Goal: Task Accomplishment & Management: Complete application form

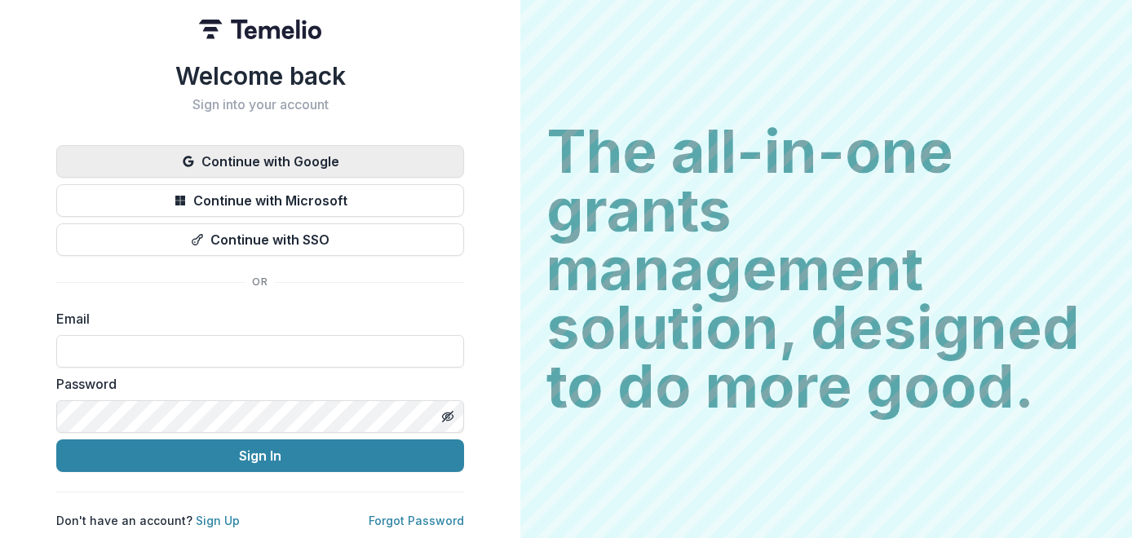
click at [301, 160] on button "Continue with Google" at bounding box center [260, 161] width 408 height 33
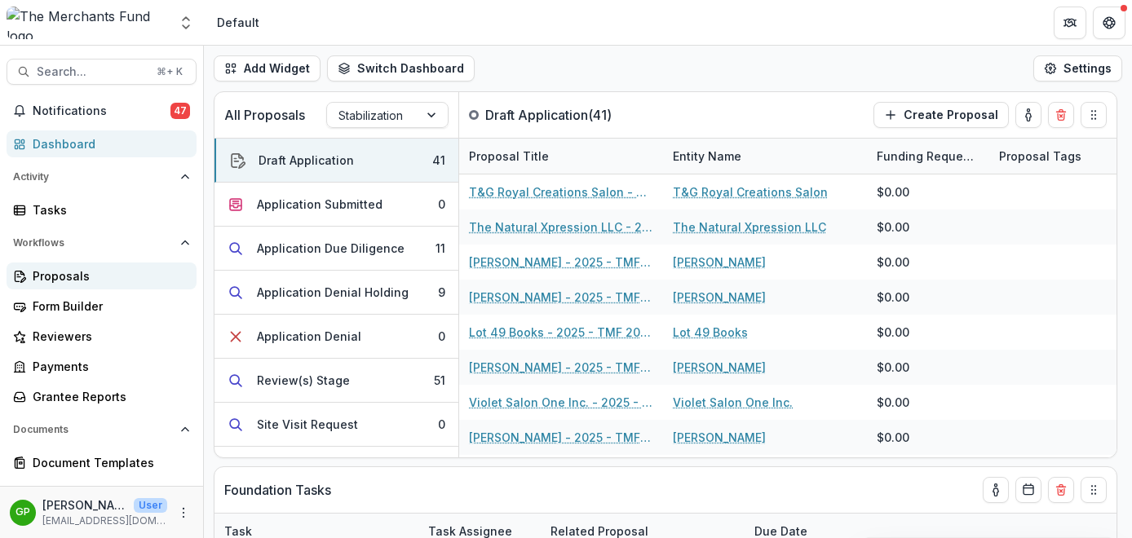
click at [63, 285] on link "Proposals" at bounding box center [102, 276] width 190 height 27
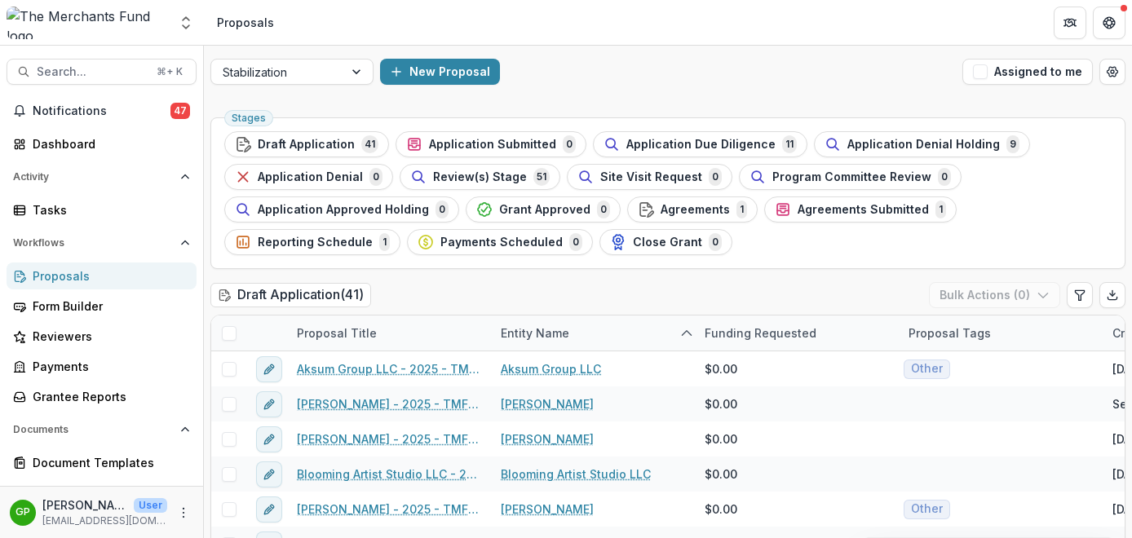
click at [462, 190] on ul "Stages Draft Application 41 Application Submitted 0 Application Due Diligence 1…" at bounding box center [667, 193] width 887 height 124
click at [462, 180] on span "Review(s) Stage" at bounding box center [480, 177] width 94 height 14
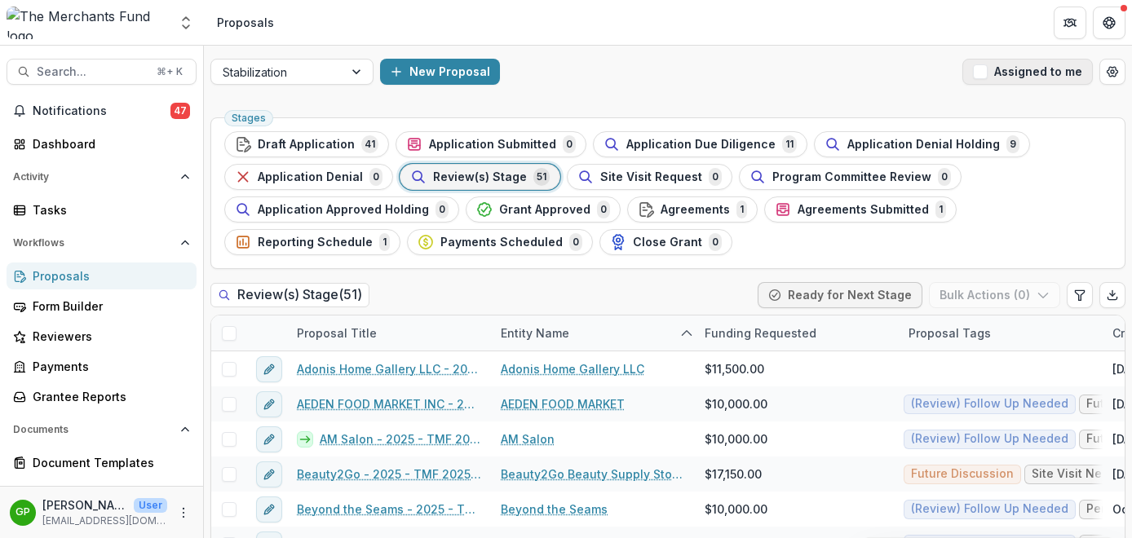
click at [975, 74] on span "button" at bounding box center [980, 71] width 15 height 15
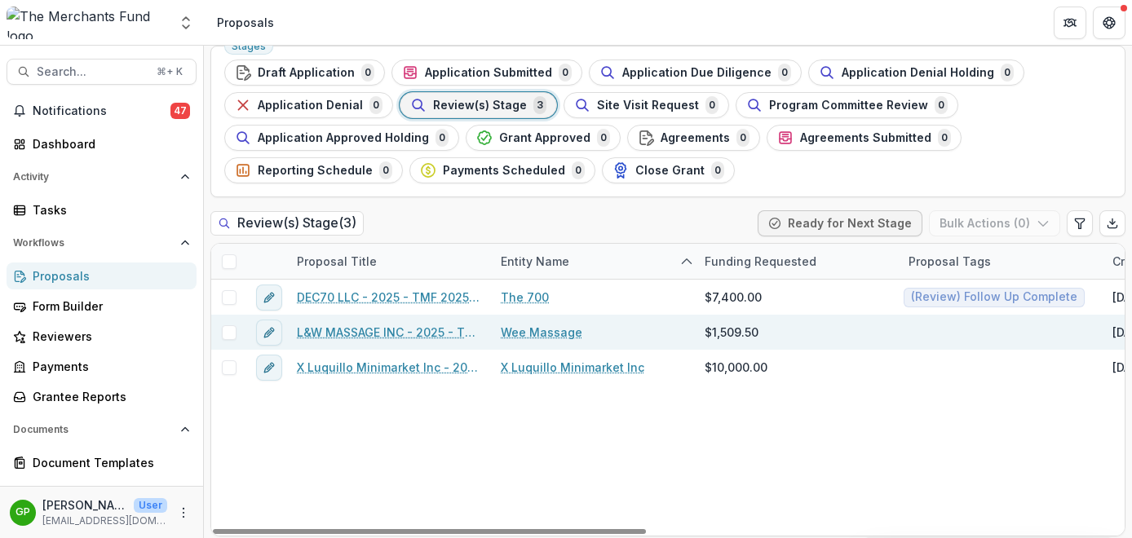
scroll to position [77, 0]
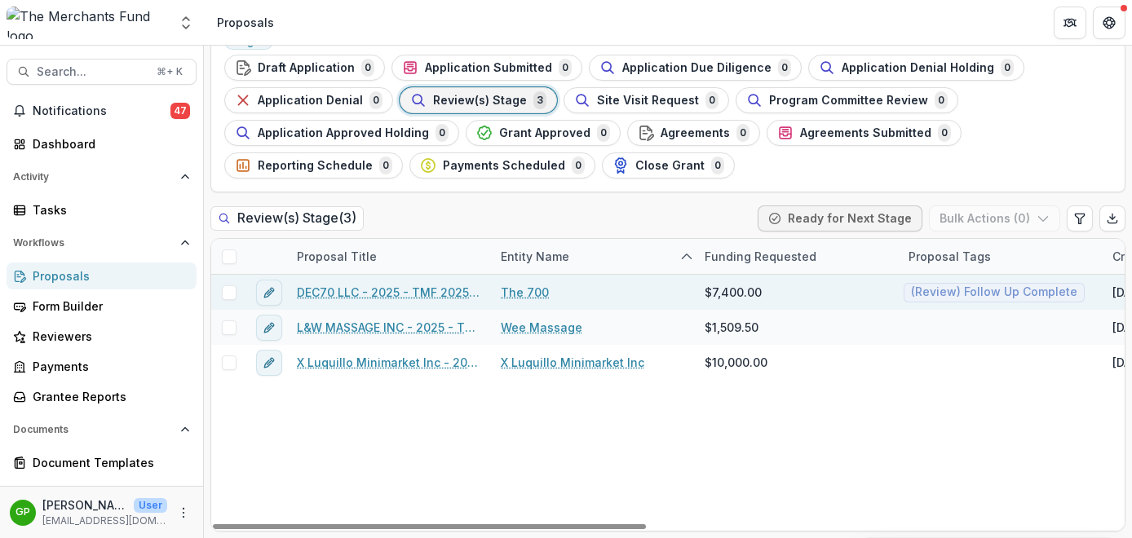
click at [395, 290] on link "DEC70 LLC - 2025 - TMF 2025 Stabilization Grant Program" at bounding box center [389, 292] width 184 height 17
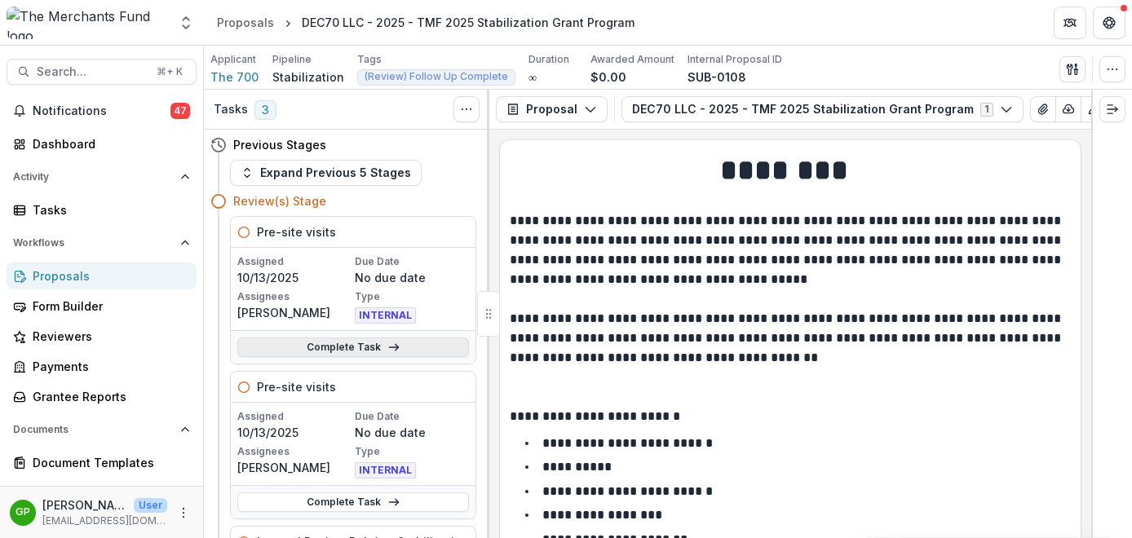
click at [373, 352] on link "Complete Task" at bounding box center [353, 348] width 232 height 20
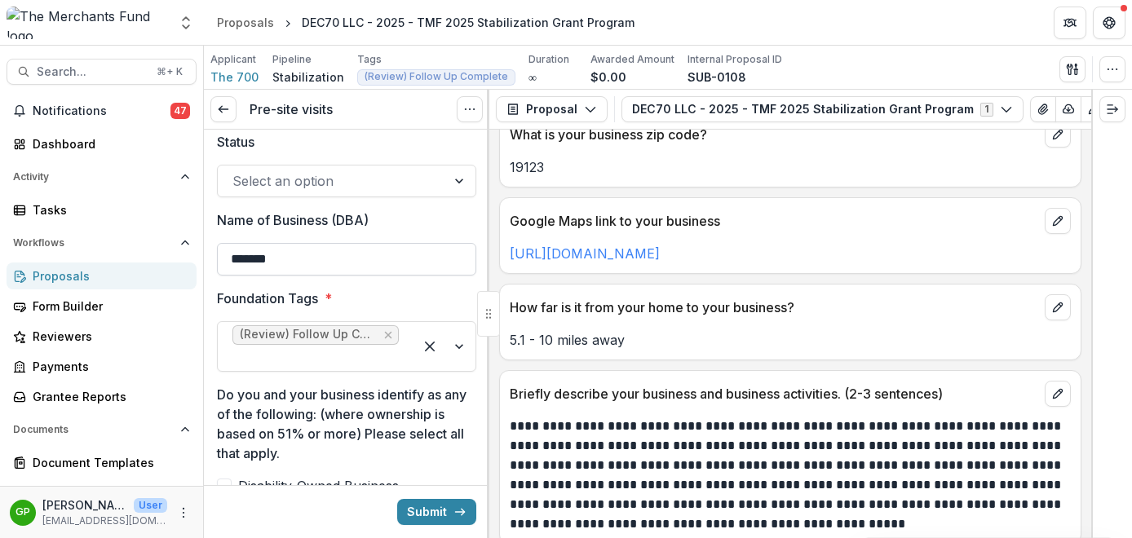
scroll to position [581, 0]
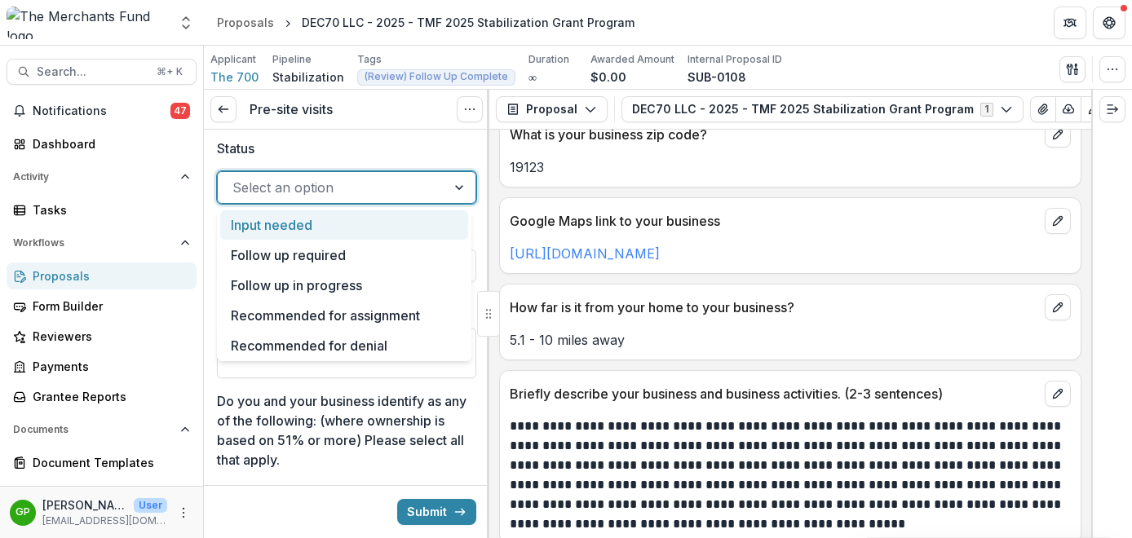
click at [393, 192] on div at bounding box center [331, 187] width 199 height 23
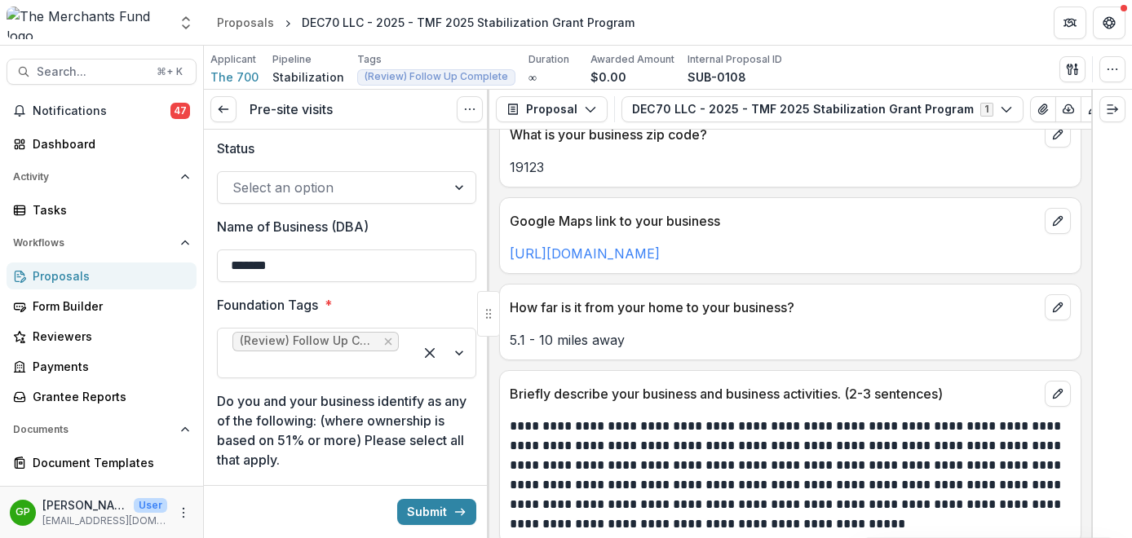
click at [412, 145] on label "Status" at bounding box center [341, 149] width 249 height 20
click at [236, 178] on input "Status" at bounding box center [234, 188] width 4 height 20
click at [1103, 114] on button "Expand right" at bounding box center [1112, 109] width 26 height 26
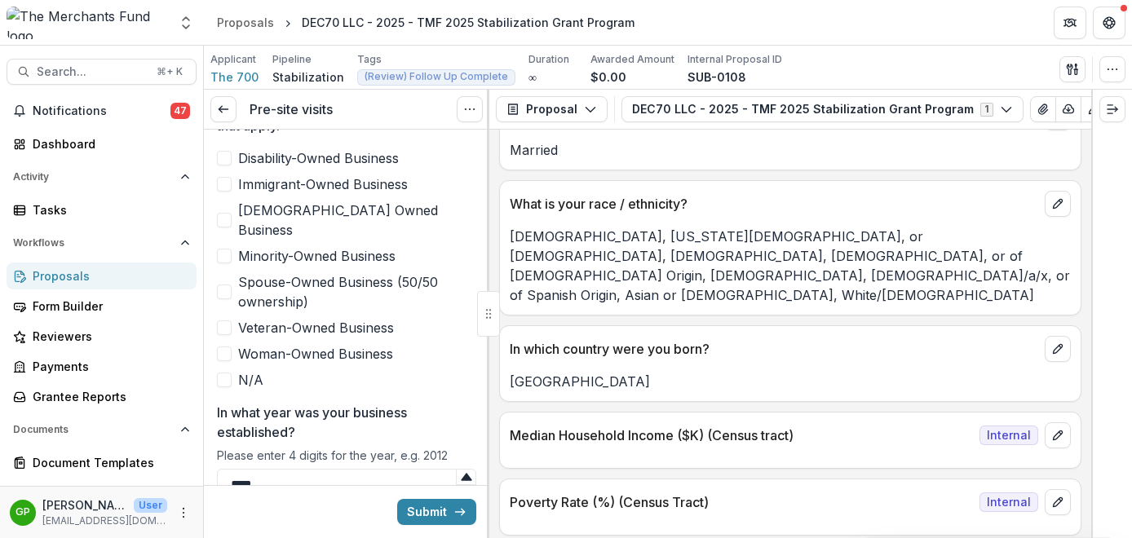
scroll to position [9950, 0]
click at [227, 249] on span at bounding box center [224, 256] width 15 height 15
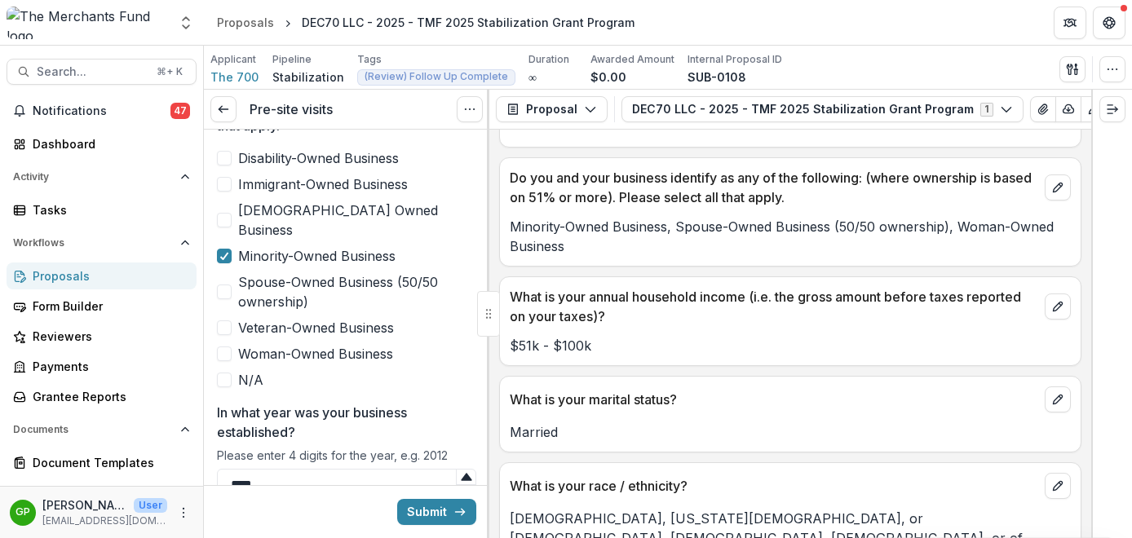
scroll to position [9669, 0]
click at [224, 347] on span at bounding box center [224, 354] width 15 height 15
click at [224, 351] on polyline at bounding box center [224, 354] width 7 height 7
click at [223, 285] on span at bounding box center [224, 292] width 15 height 15
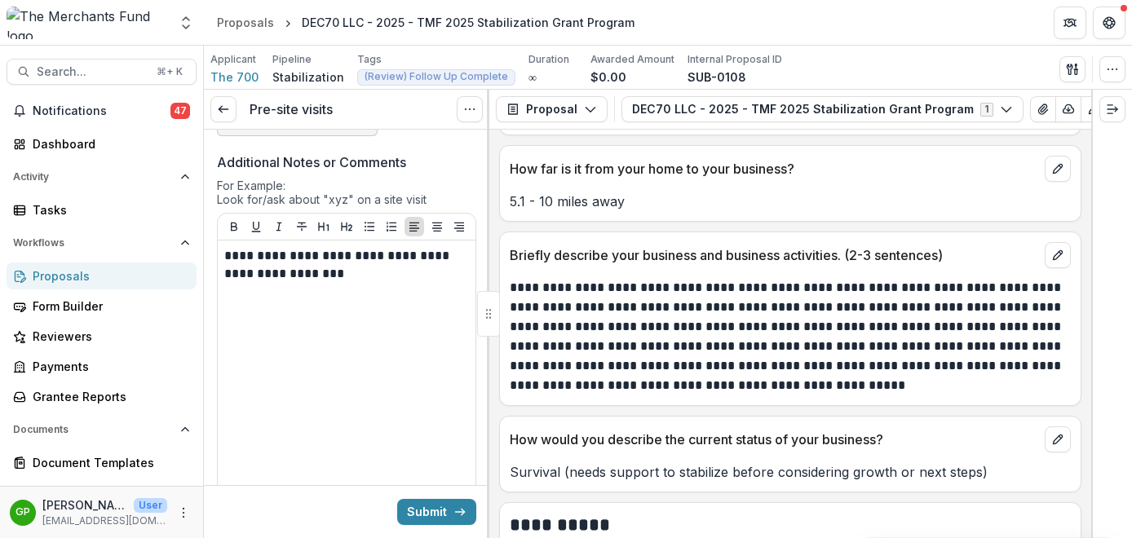
scroll to position [7026, 0]
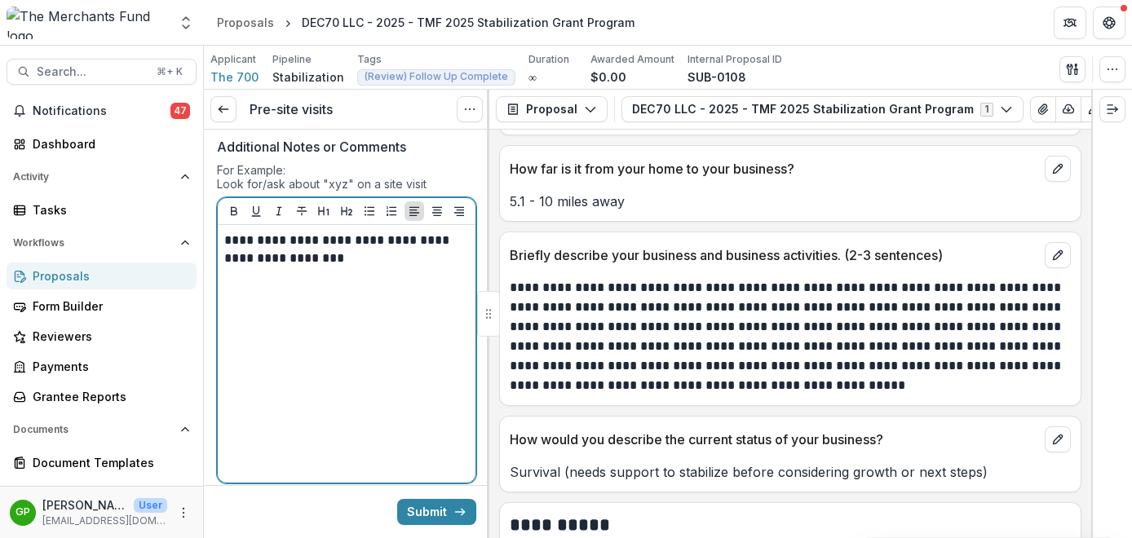
click at [400, 267] on p "**********" at bounding box center [344, 250] width 240 height 36
click at [378, 267] on p "**********" at bounding box center [344, 250] width 240 height 36
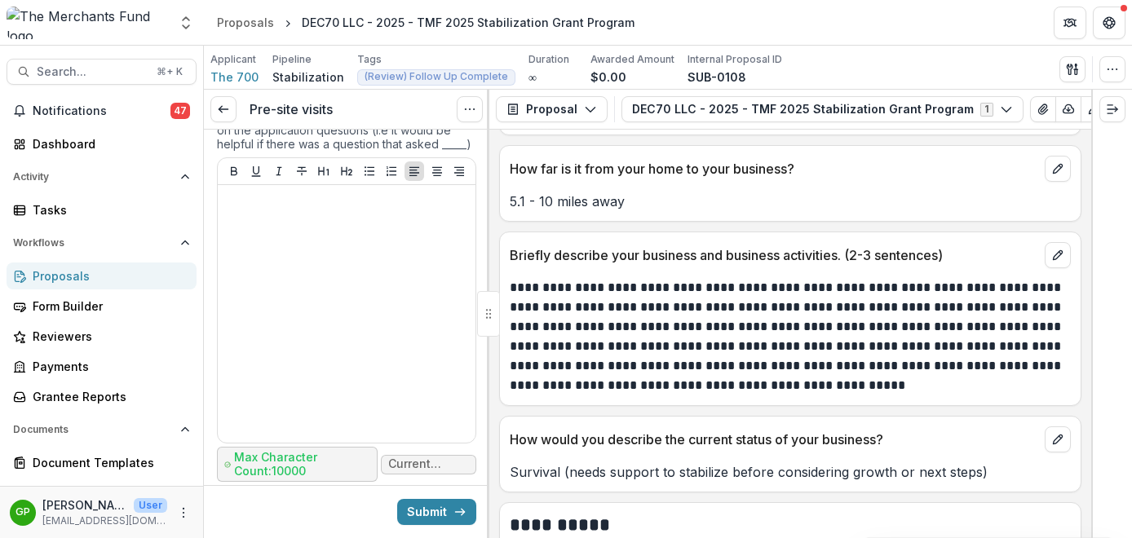
scroll to position [7647, 0]
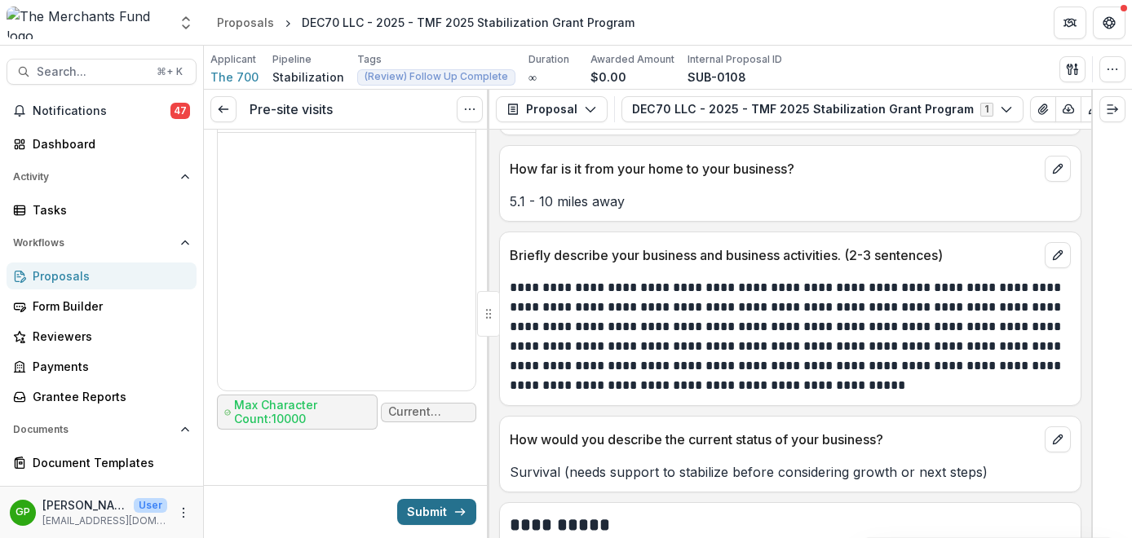
click at [430, 506] on button "Submit" at bounding box center [436, 512] width 79 height 26
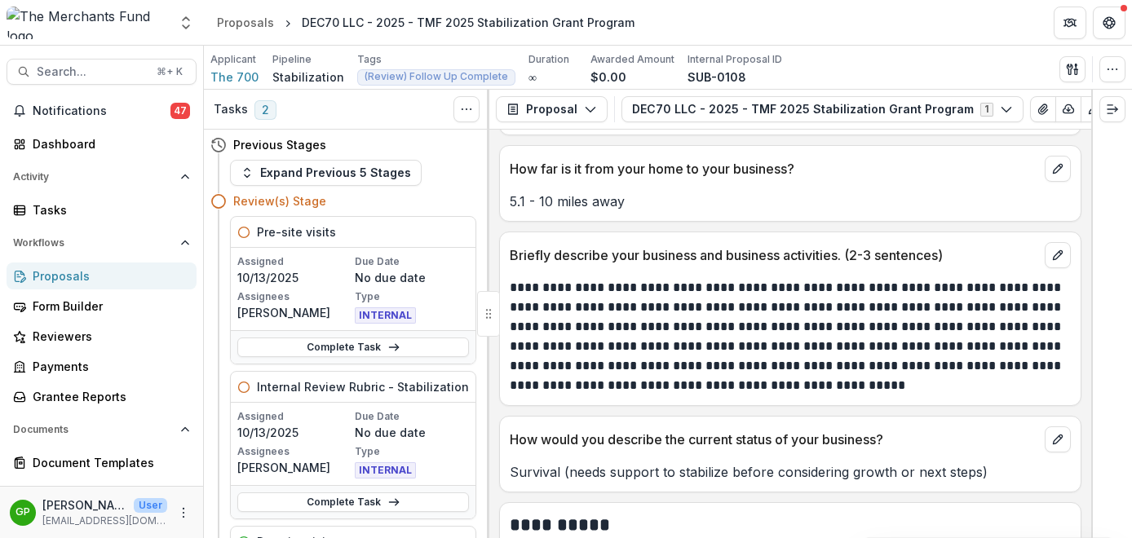
click at [58, 268] on div "Proposals" at bounding box center [108, 275] width 151 height 17
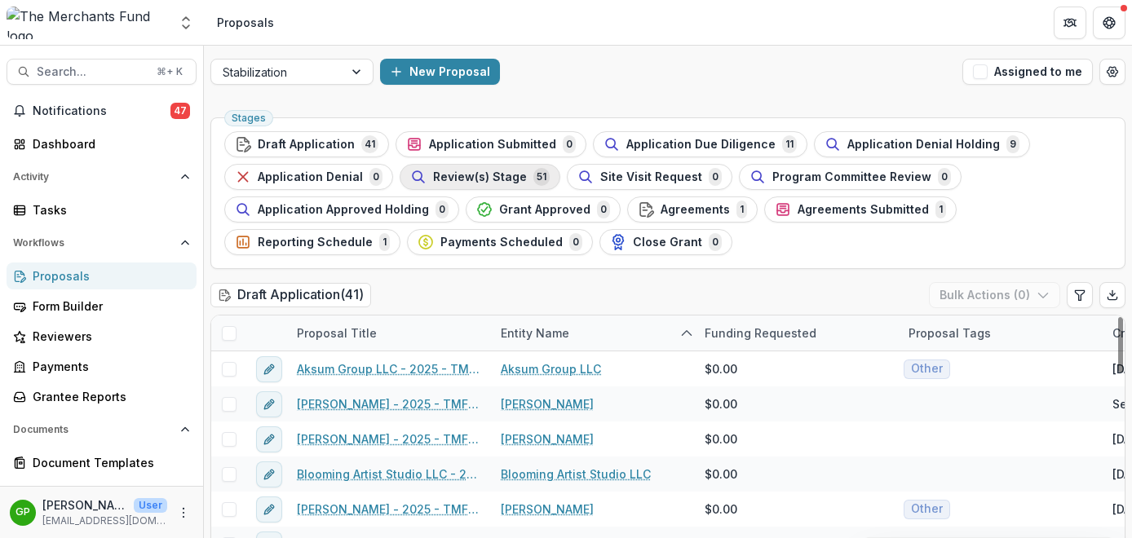
click at [494, 174] on span "Review(s) Stage" at bounding box center [480, 177] width 94 height 14
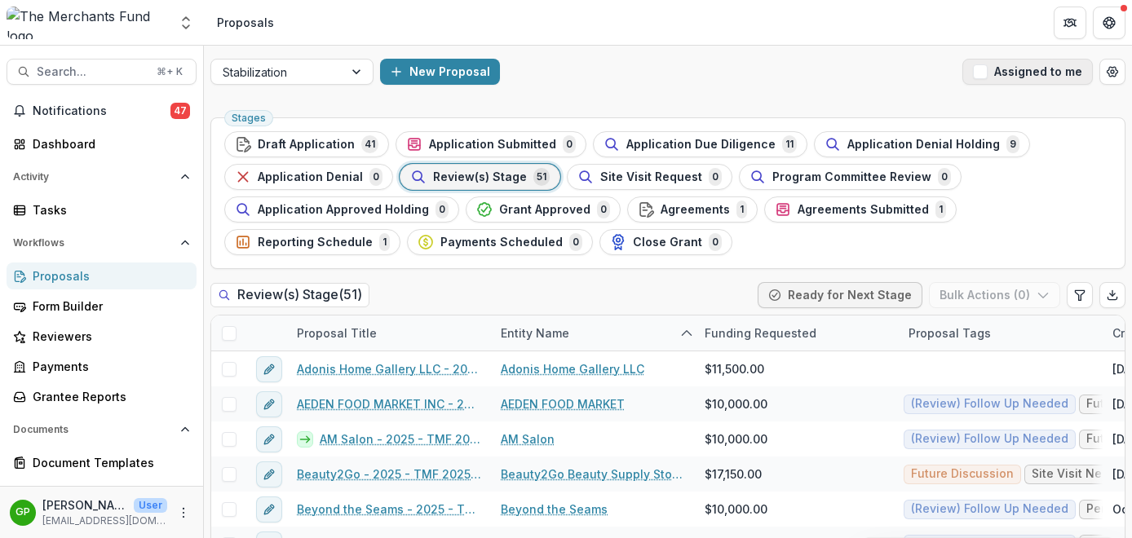
click at [981, 69] on span "button" at bounding box center [980, 71] width 15 height 15
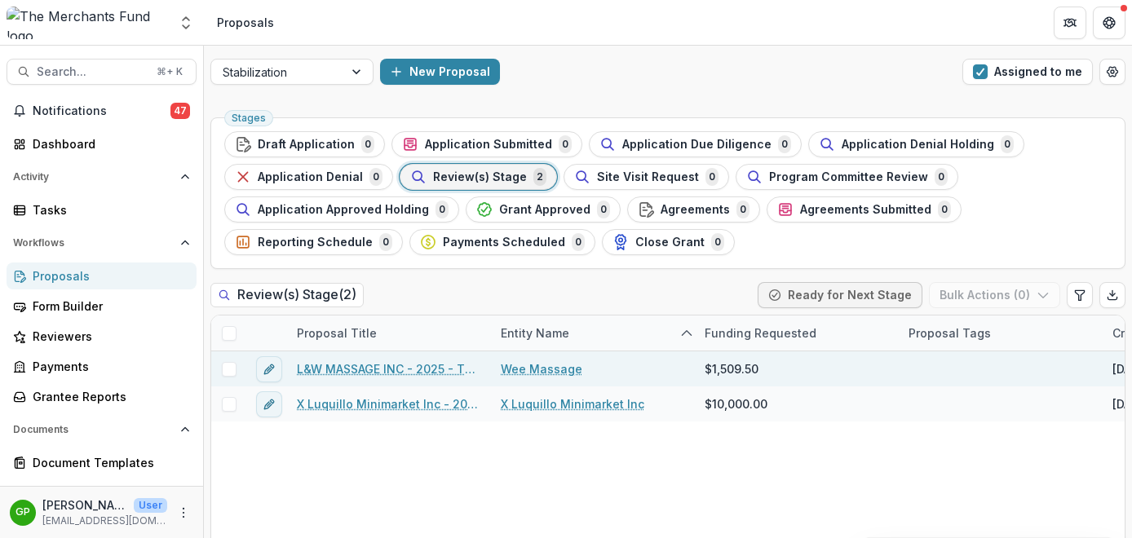
click at [379, 366] on link "L&W MASSAGE INC - 2025 - TMF 2025 Stabilization Grant Program" at bounding box center [389, 368] width 184 height 17
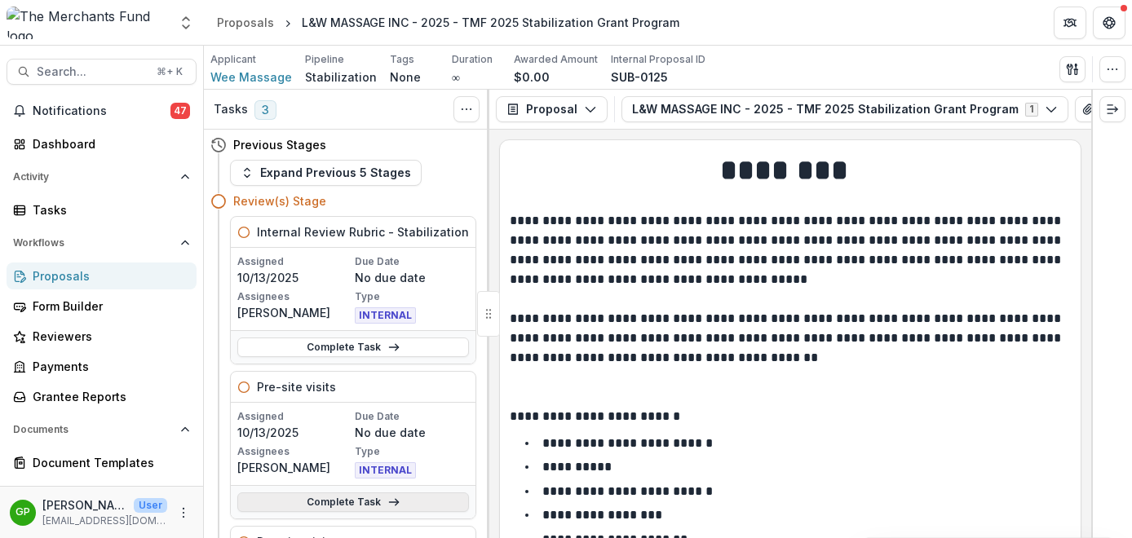
click at [378, 496] on link "Complete Task" at bounding box center [353, 502] width 232 height 20
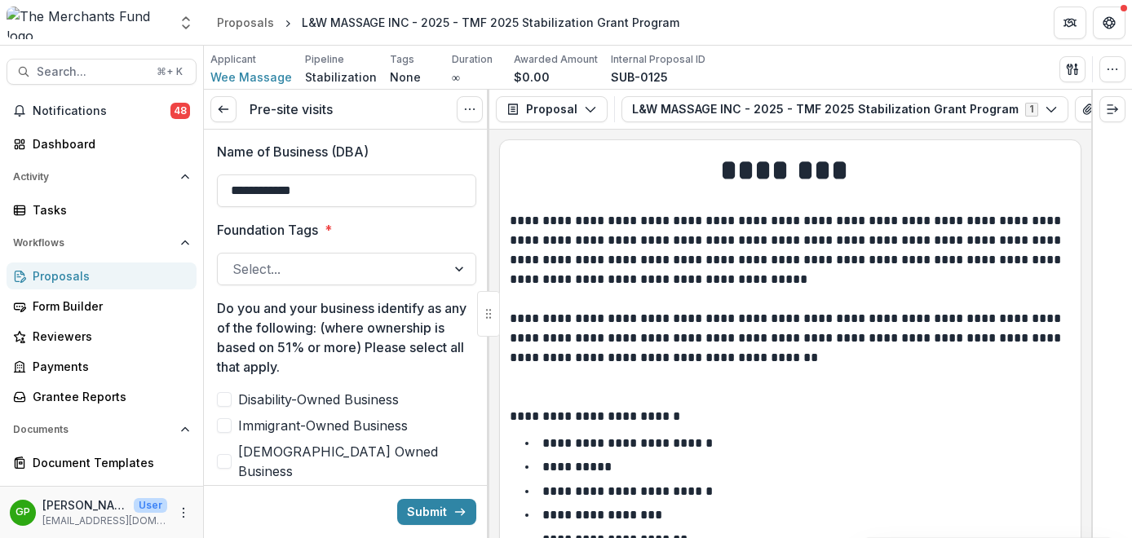
scroll to position [658, 0]
click at [403, 273] on div at bounding box center [331, 267] width 199 height 23
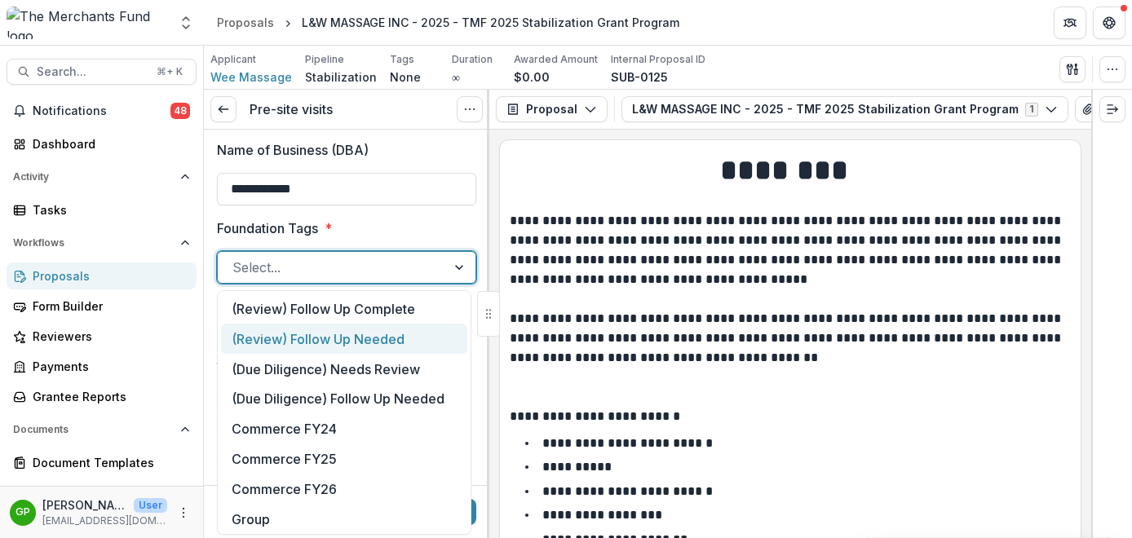
click at [395, 329] on div "(Review) Follow Up Needed" at bounding box center [344, 339] width 246 height 30
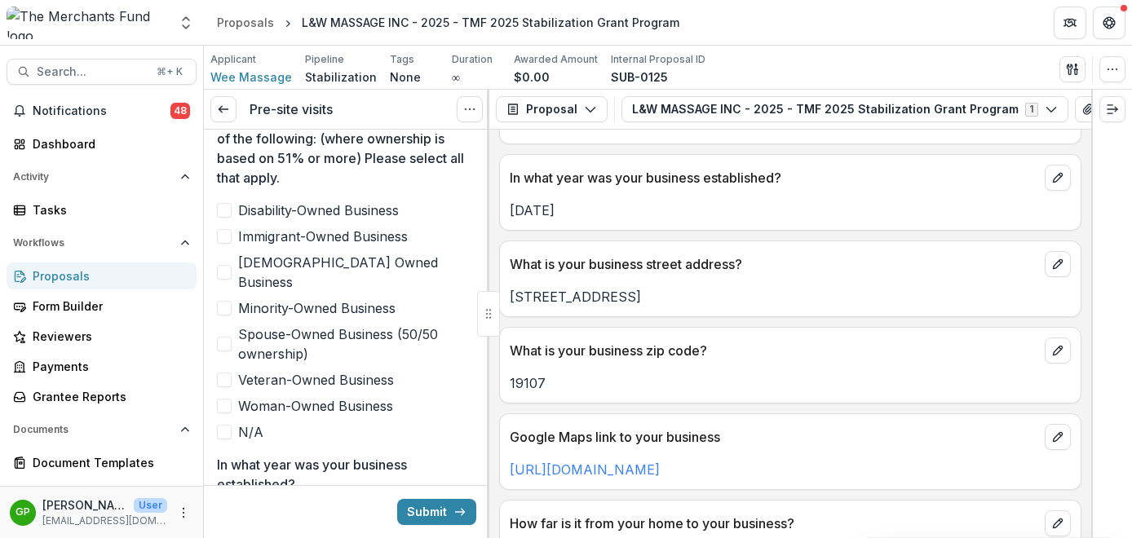
scroll to position [869, 0]
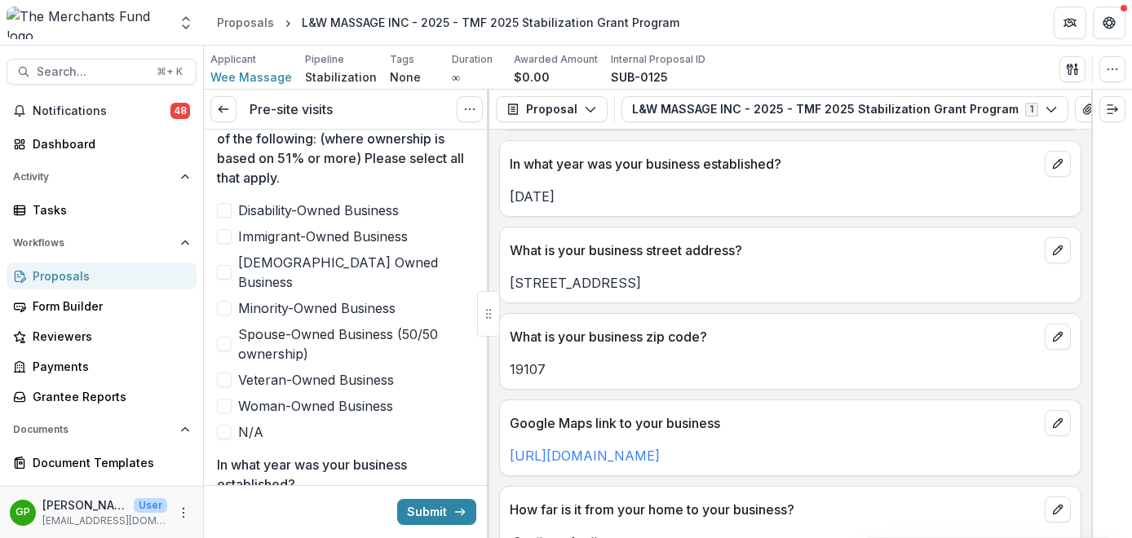
drag, startPoint x: 653, startPoint y: 458, endPoint x: 686, endPoint y: 160, distance: 300.2
click at [0, 0] on div "**********" at bounding box center [566, 269] width 1132 height 538
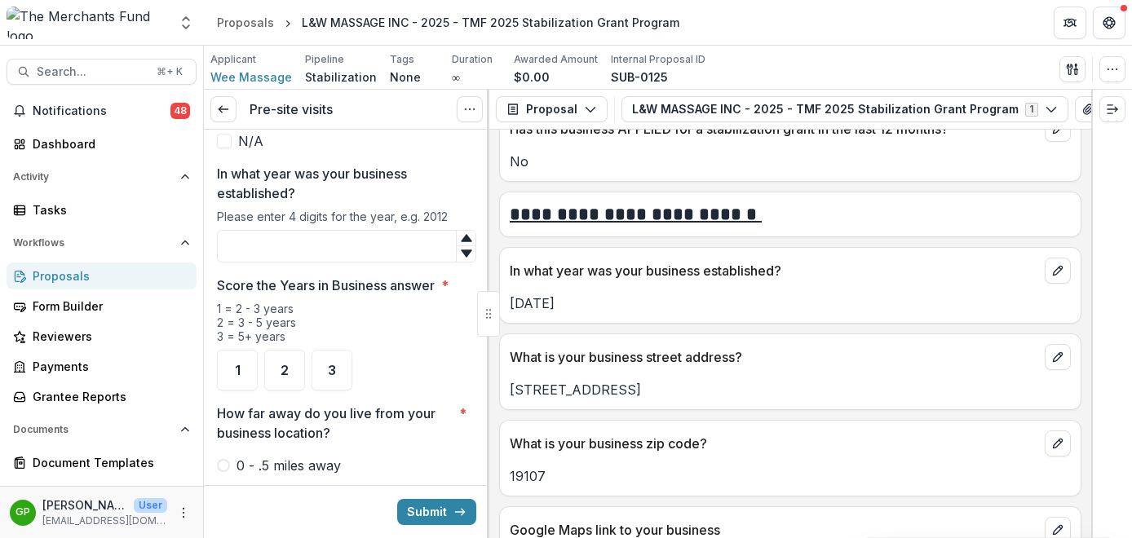
scroll to position [696, 0]
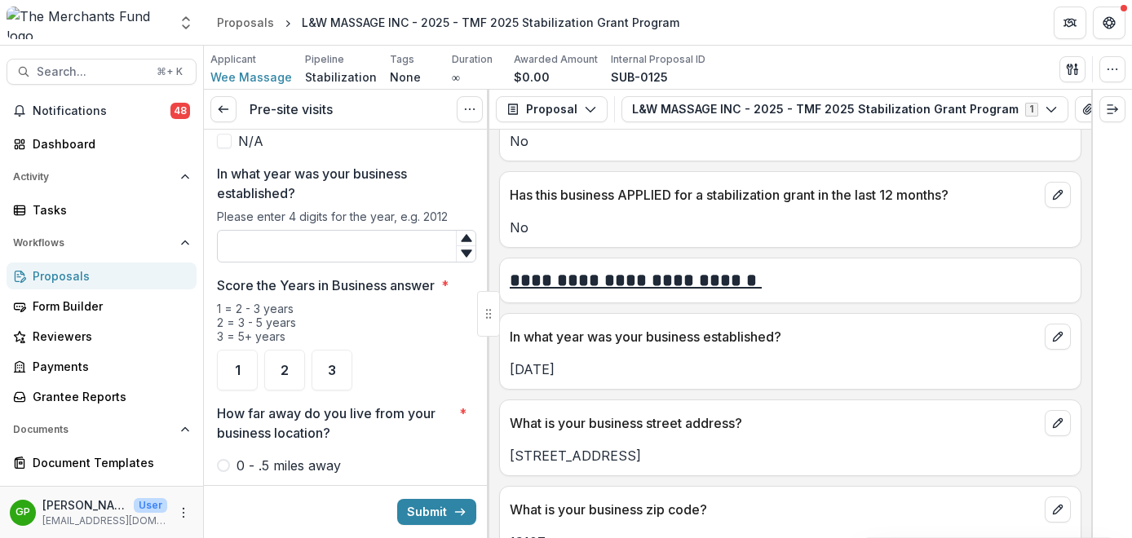
click at [280, 233] on input "In what year was your business established?" at bounding box center [346, 246] width 259 height 33
click at [333, 364] on span "3" at bounding box center [332, 370] width 8 height 13
type input "****"
click at [294, 350] on div "2" at bounding box center [284, 370] width 41 height 41
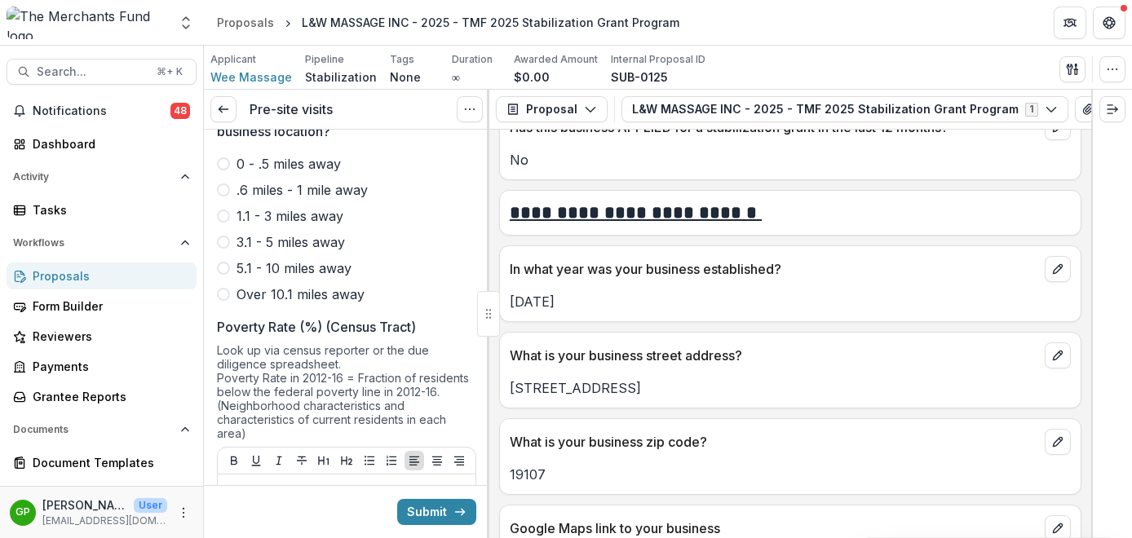
scroll to position [1535, 0]
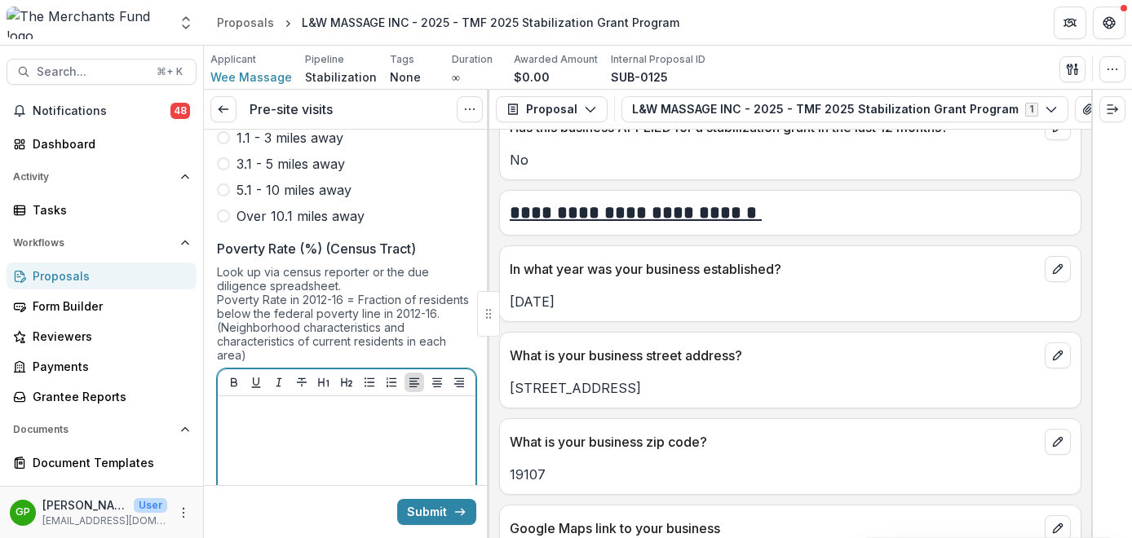
click at [318, 421] on div at bounding box center [346, 525] width 245 height 245
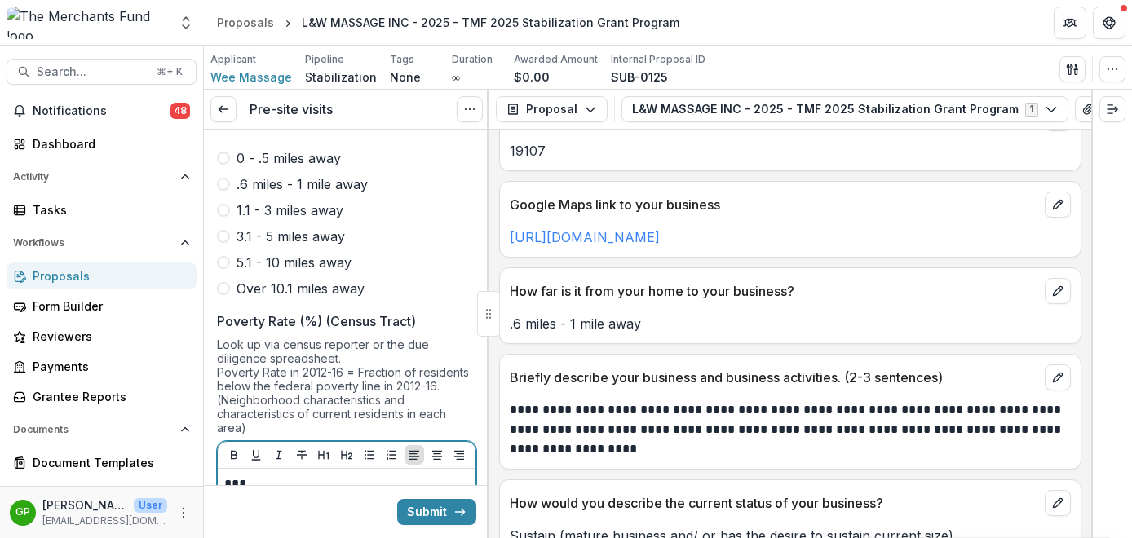
scroll to position [1455, 0]
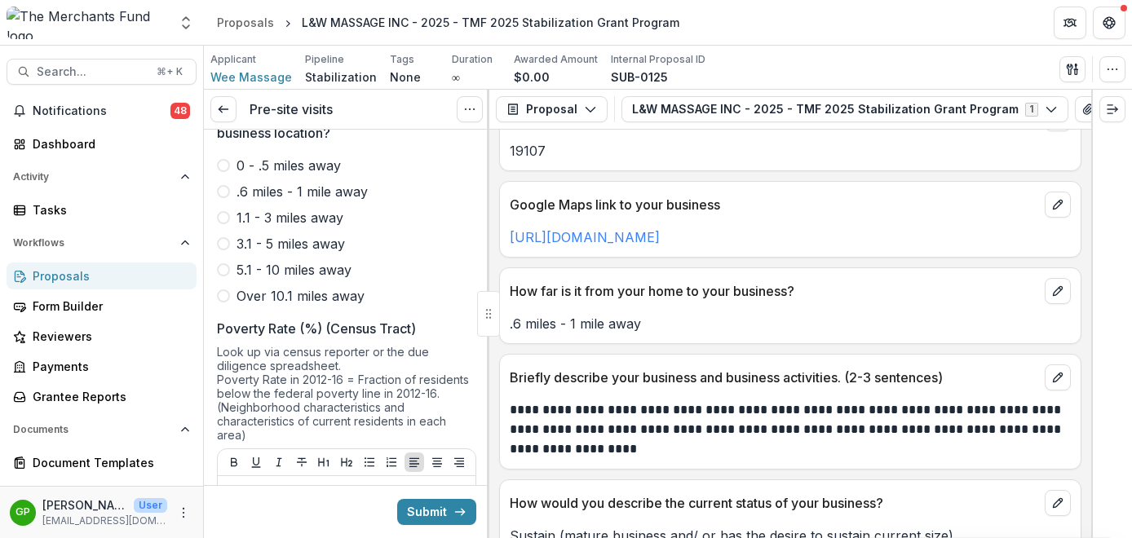
click at [229, 185] on span at bounding box center [223, 191] width 13 height 13
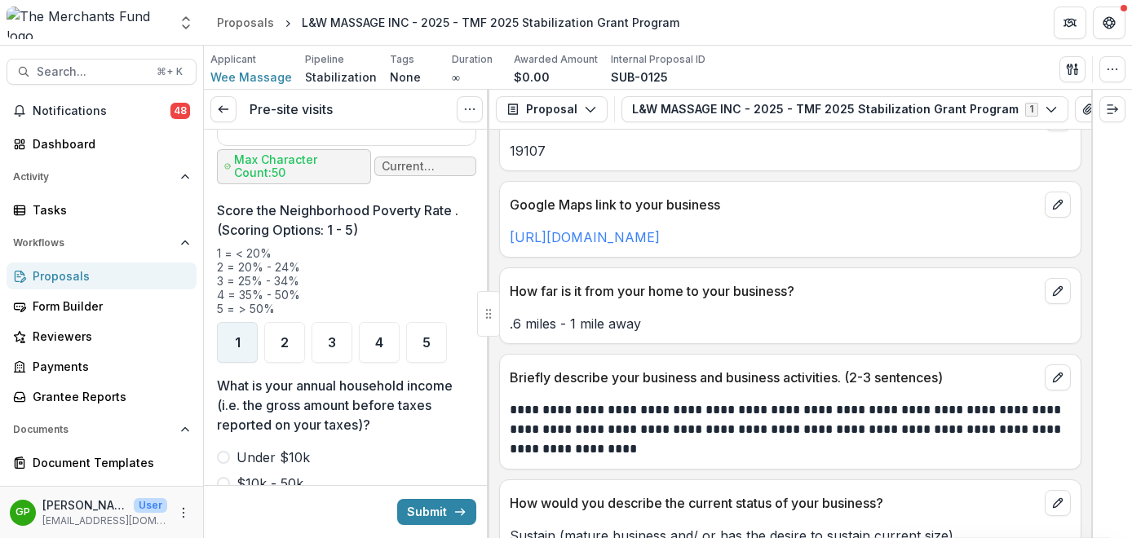
scroll to position [2048, 0]
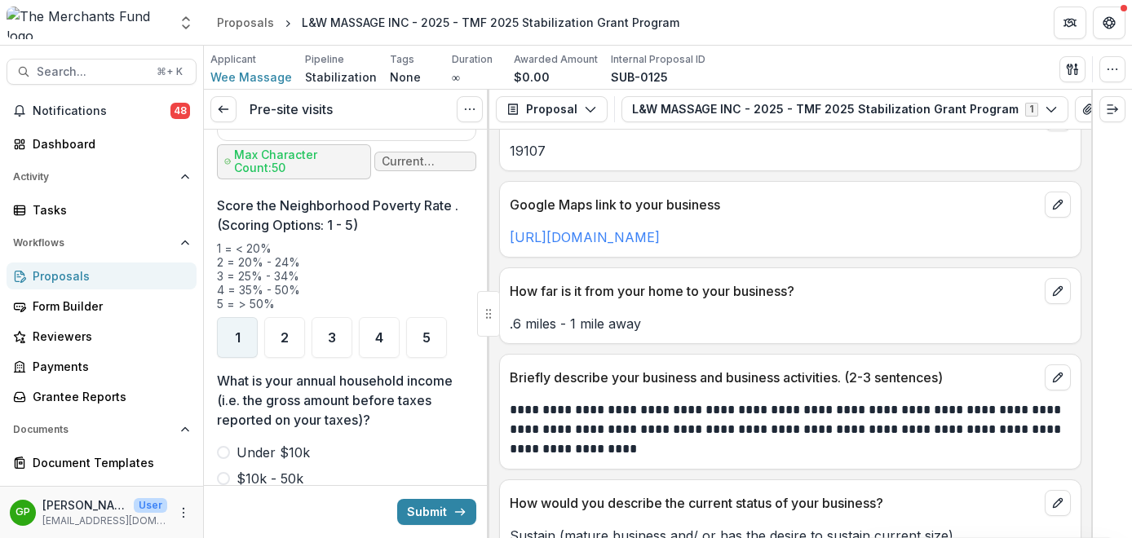
click at [235, 331] on span "1" at bounding box center [238, 337] width 6 height 13
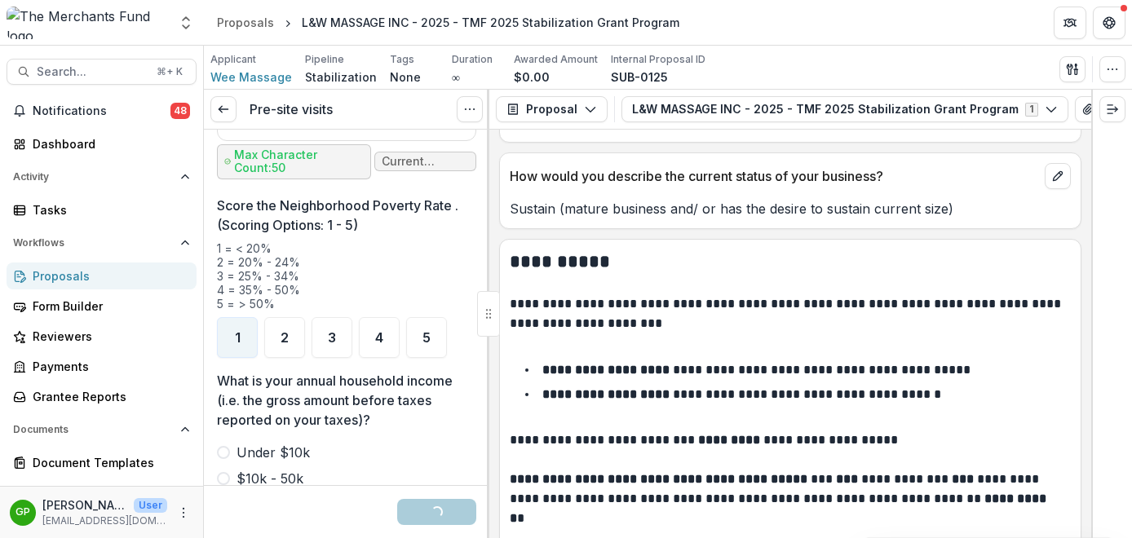
scroll to position [1431, 0]
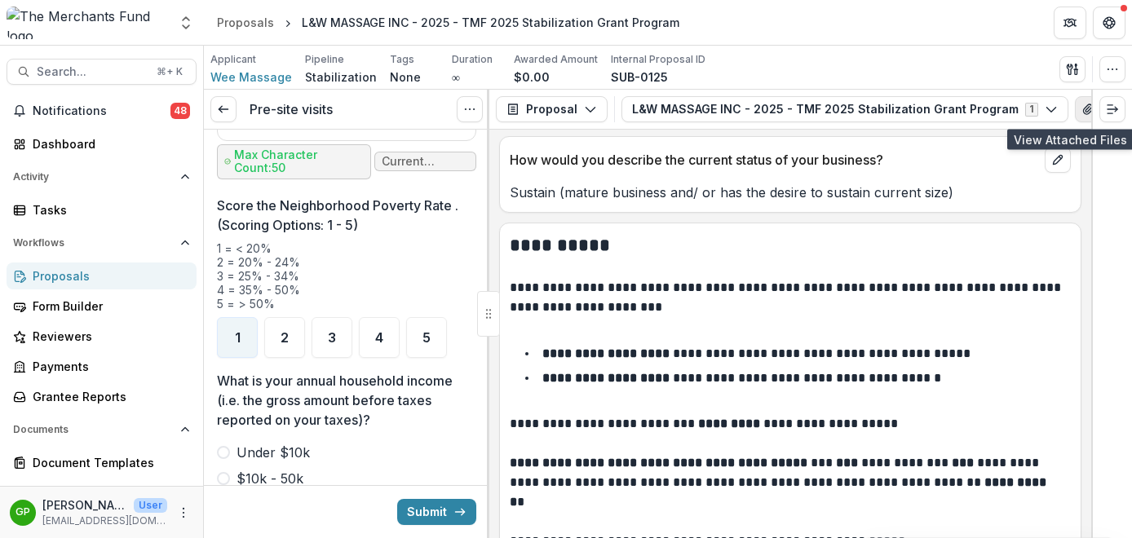
click at [1081, 113] on icon "View Attached Files" at bounding box center [1087, 109] width 13 height 13
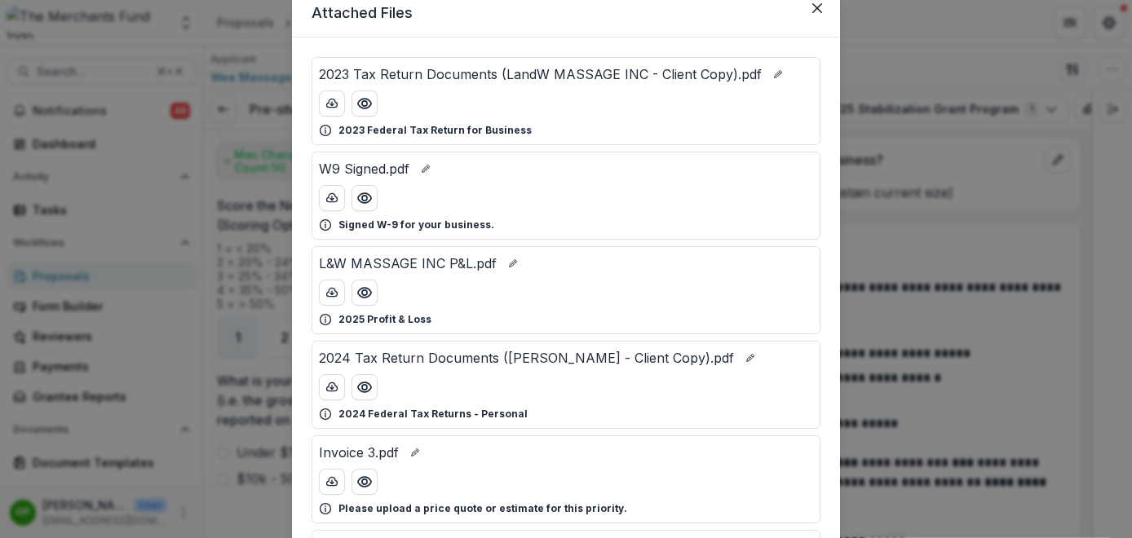
scroll to position [84, 0]
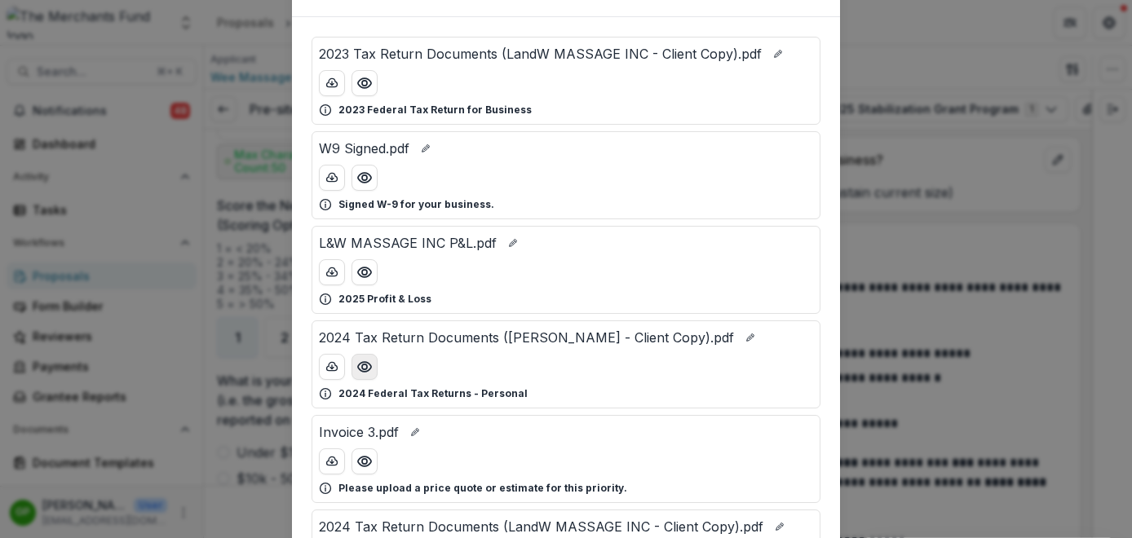
click at [364, 369] on icon "Preview 2024 Tax Return Documents (Wu Sai Wen - Client Copy).pdf" at bounding box center [364, 367] width 16 height 16
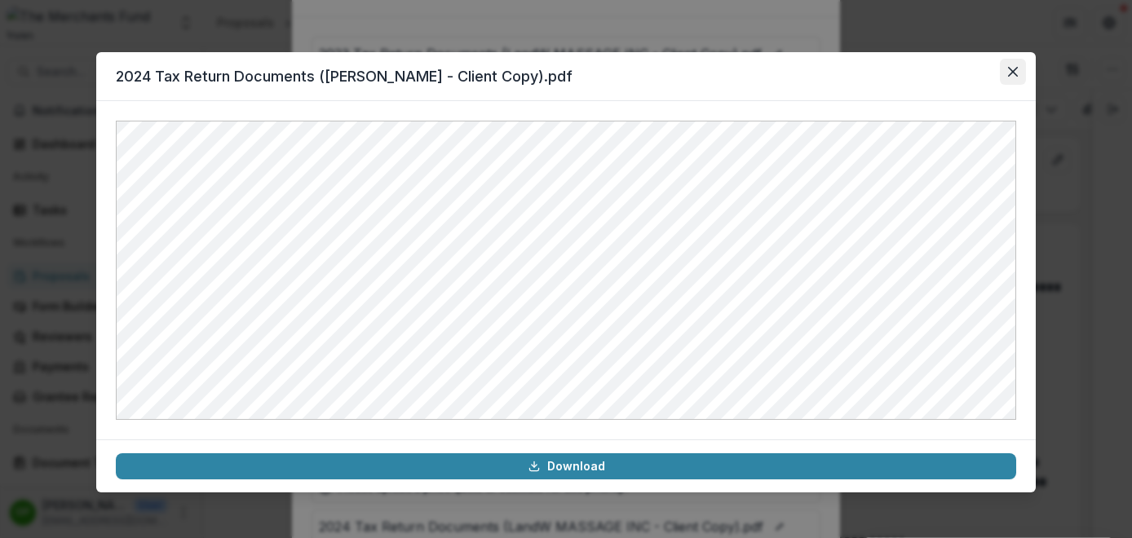
click at [1010, 68] on icon "Close" at bounding box center [1013, 72] width 10 height 10
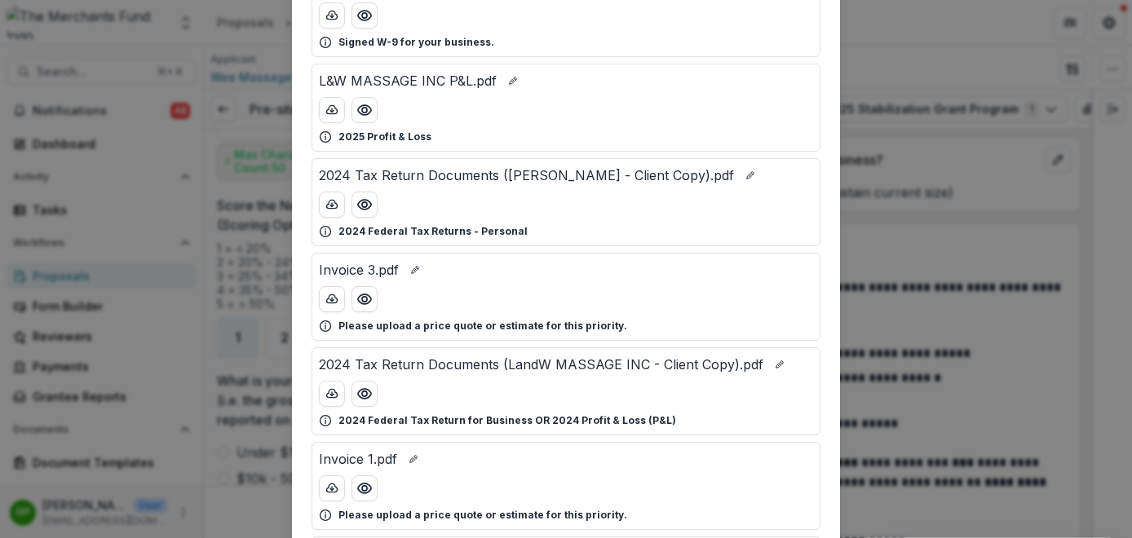
scroll to position [263, 0]
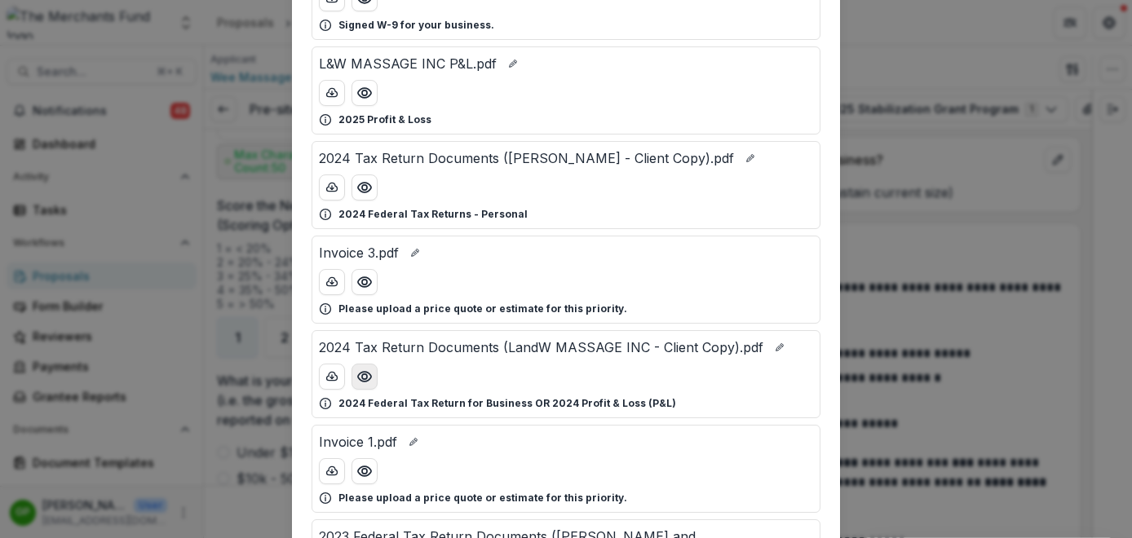
click at [364, 382] on icon "Preview 2024 Tax Return Documents (LandW MASSAGE INC - Client Copy).pdf" at bounding box center [364, 377] width 16 height 16
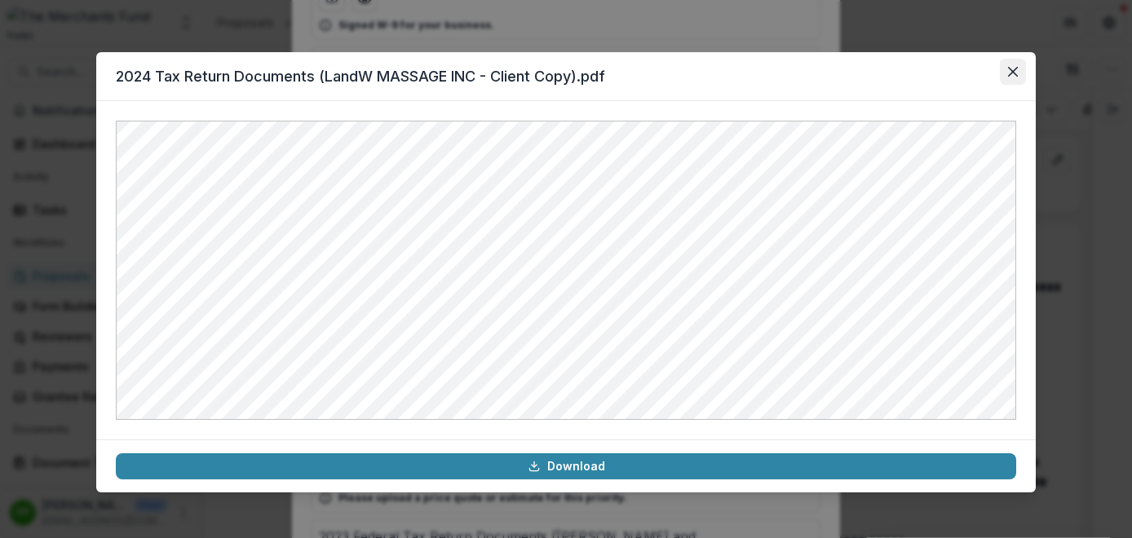
click at [1008, 71] on icon "Close" at bounding box center [1013, 72] width 10 height 10
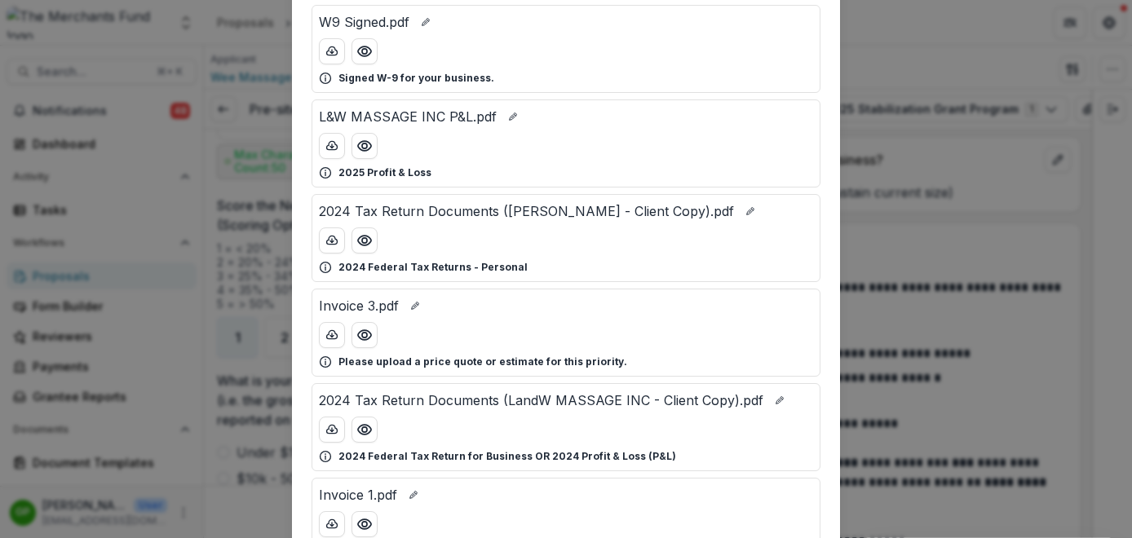
scroll to position [205, 0]
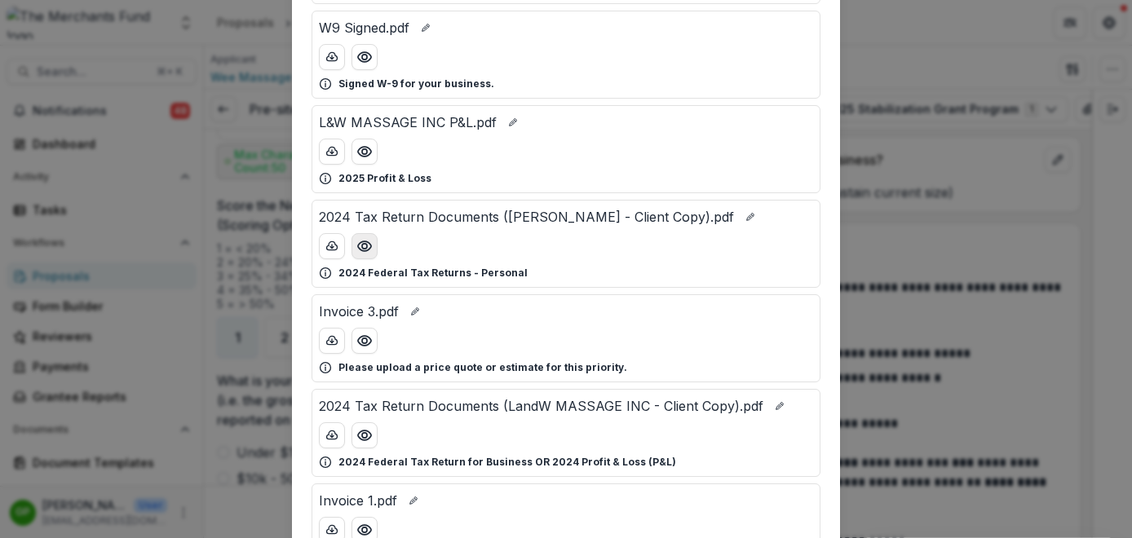
click at [364, 255] on button "Preview 2024 Tax Return Documents (Wu Sai Wen - Client Copy).pdf" at bounding box center [364, 246] width 26 height 26
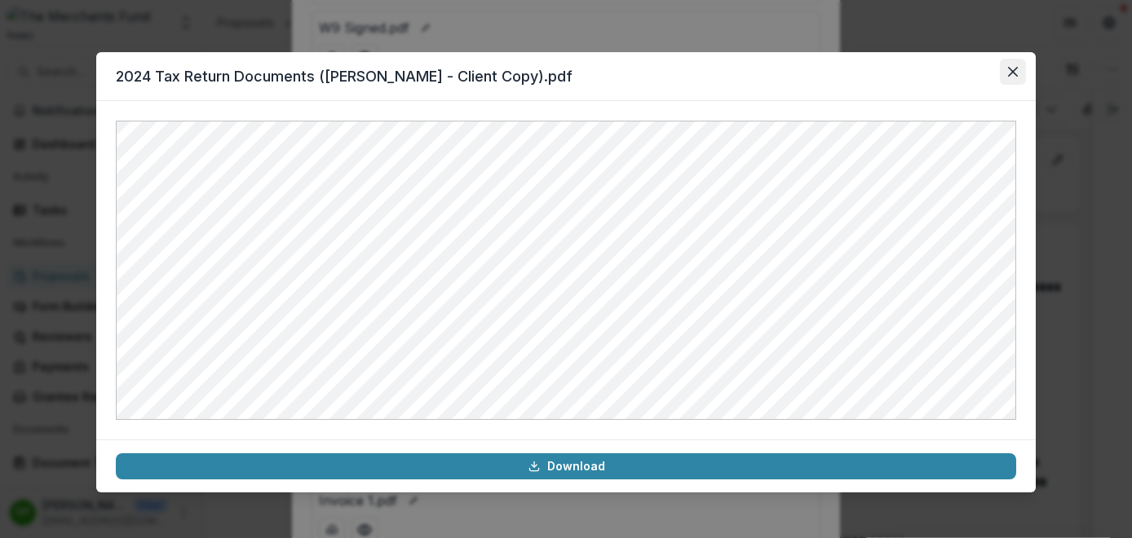
click at [1005, 68] on button "Close" at bounding box center [1013, 72] width 26 height 26
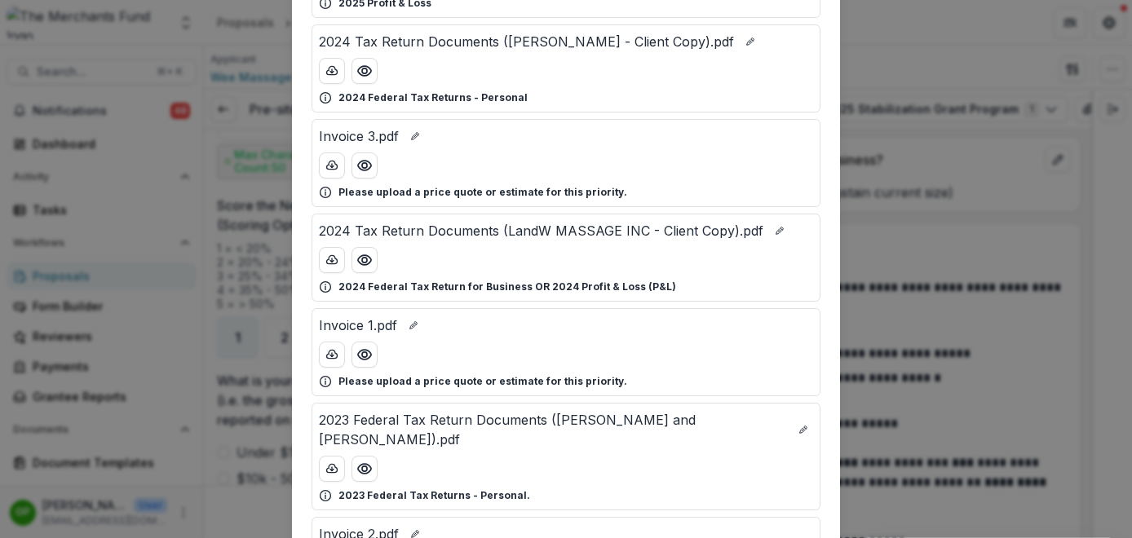
scroll to position [379, 0]
click at [364, 467] on circle "Preview 2023 Federal Tax Return Documents (Wu Sai Wen and Yimin).pdf" at bounding box center [364, 469] width 5 height 5
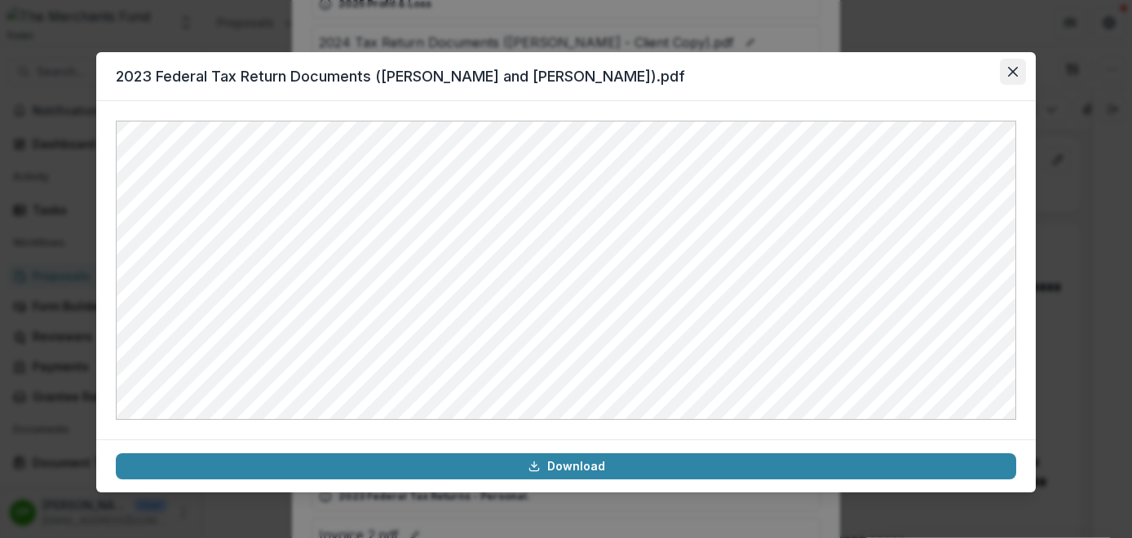
click at [1007, 67] on button "Close" at bounding box center [1013, 72] width 26 height 26
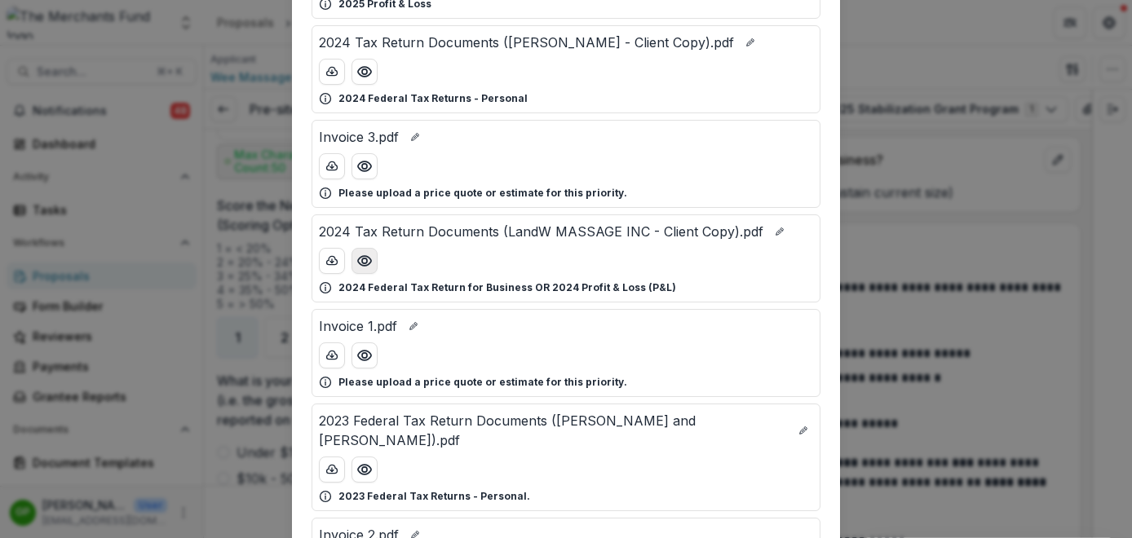
click at [358, 259] on icon "Preview 2024 Tax Return Documents (LandW MASSAGE INC - Client Copy).pdf" at bounding box center [364, 261] width 13 height 10
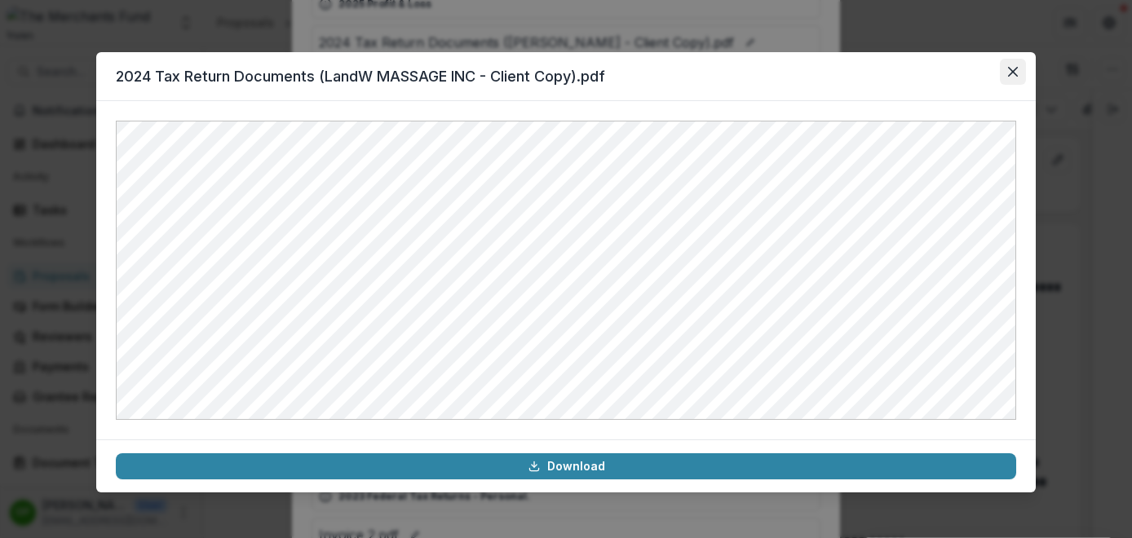
click at [1012, 73] on icon "Close" at bounding box center [1013, 72] width 10 height 10
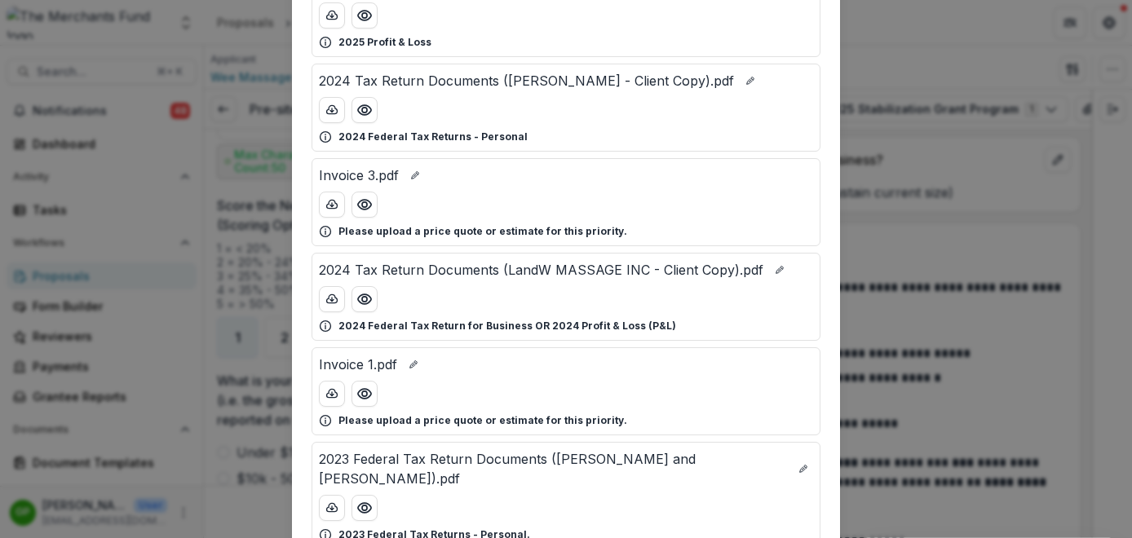
scroll to position [327, 0]
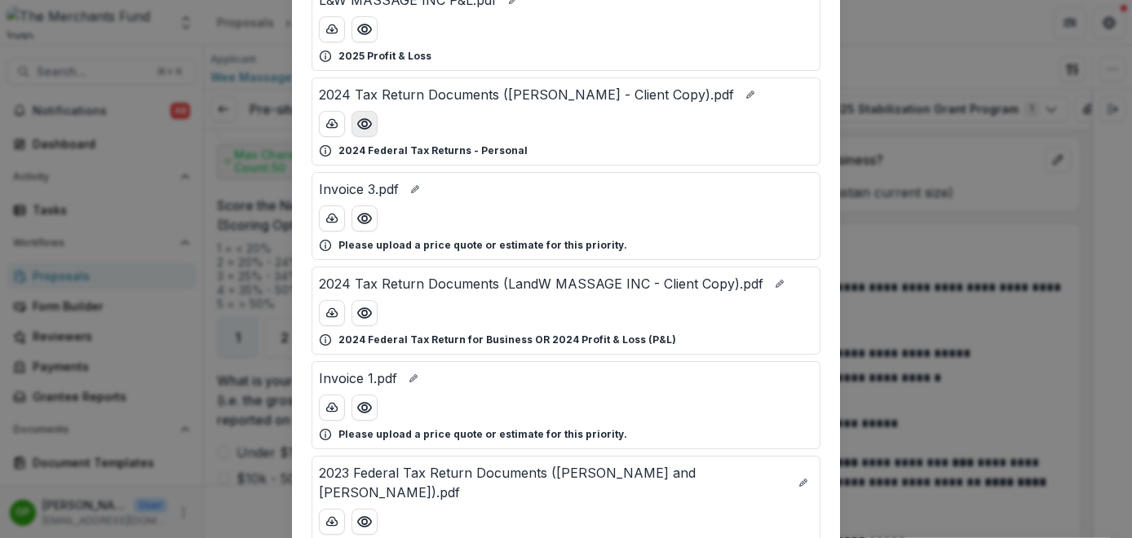
click at [362, 124] on icon "Preview 2024 Tax Return Documents (Wu Sai Wen - Client Copy).pdf" at bounding box center [364, 124] width 16 height 16
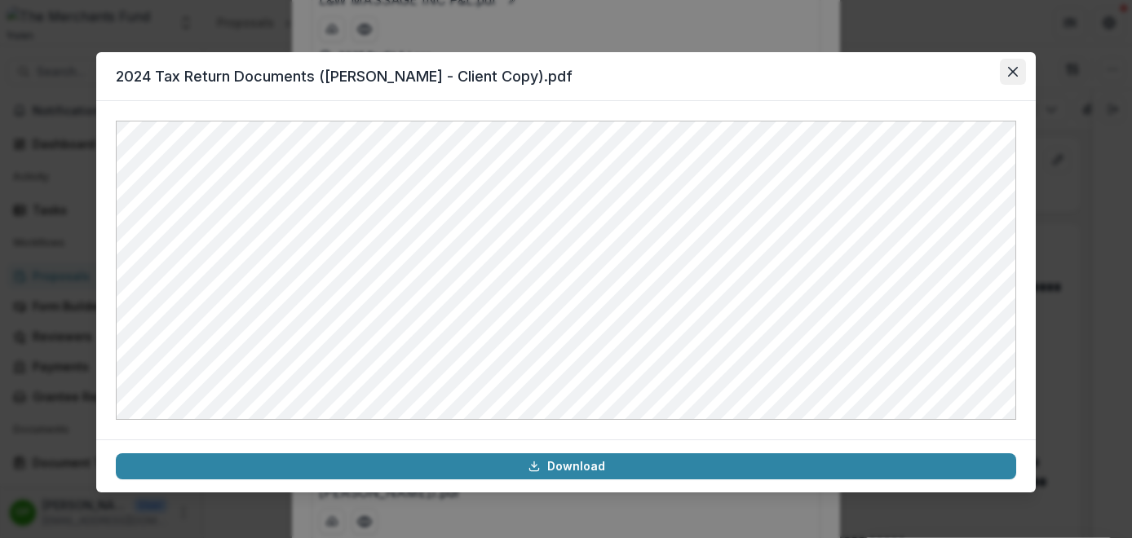
click at [1017, 70] on icon "Close" at bounding box center [1013, 72] width 10 height 10
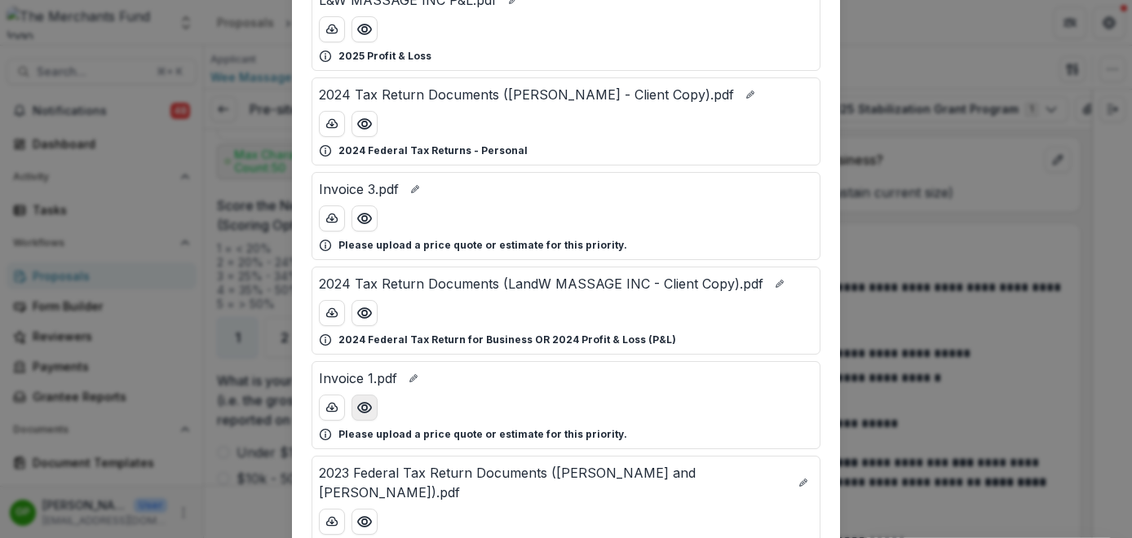
click at [361, 416] on button "Preview Invoice 1.pdf" at bounding box center [364, 408] width 26 height 26
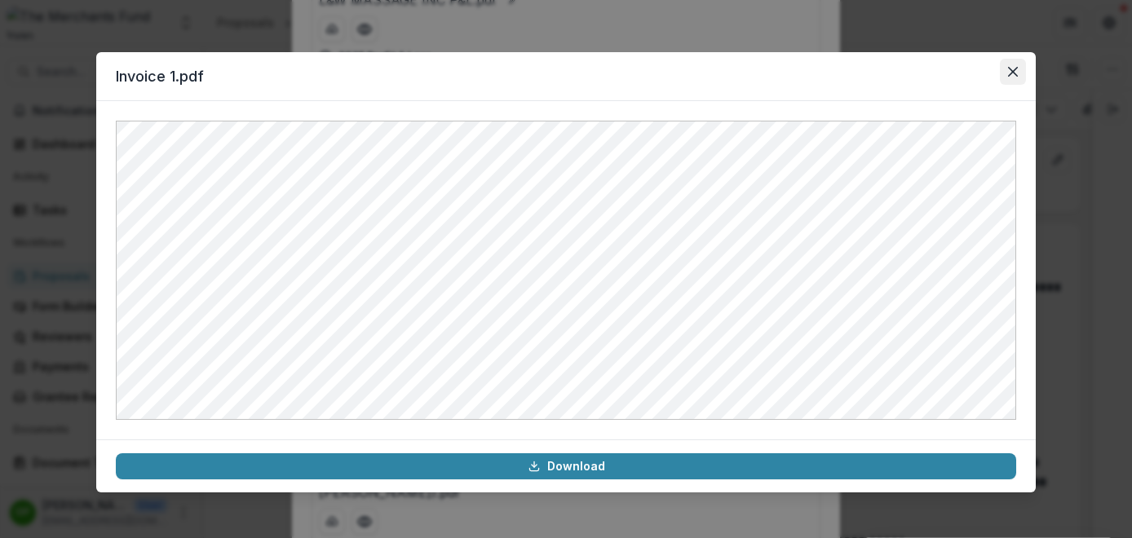
click at [1016, 73] on icon "Close" at bounding box center [1013, 72] width 10 height 10
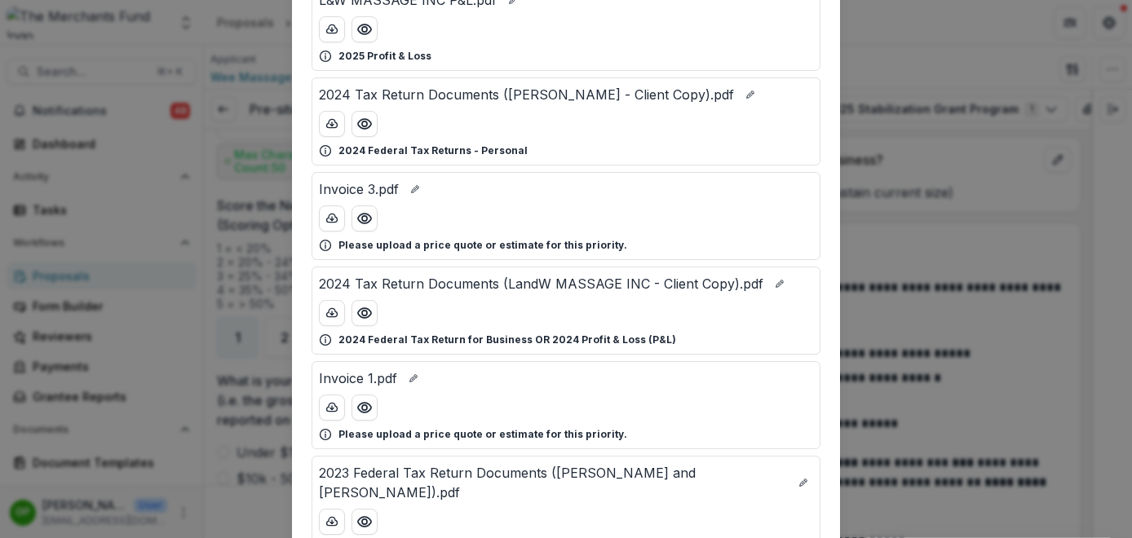
click at [885, 117] on div "Attached Files 2023 Tax Return Documents (LandW MASSAGE INC - Client Copy).pdf …" at bounding box center [566, 269] width 1132 height 538
